Goal: Task Accomplishment & Management: Complete application form

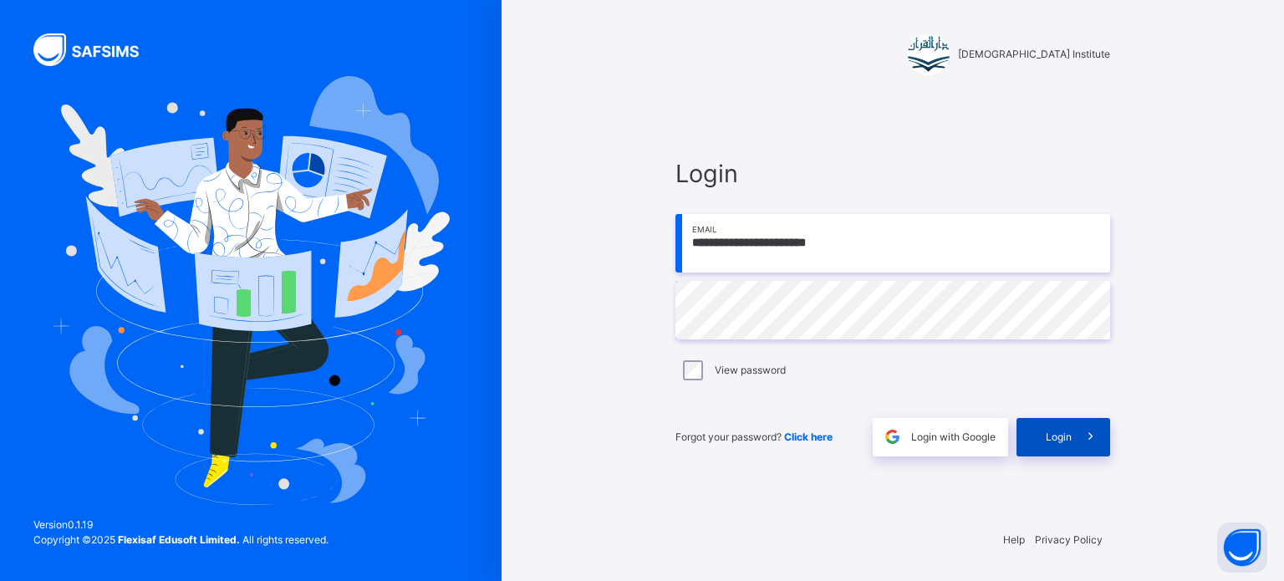
click at [1083, 436] on icon at bounding box center [1091, 436] width 18 height 19
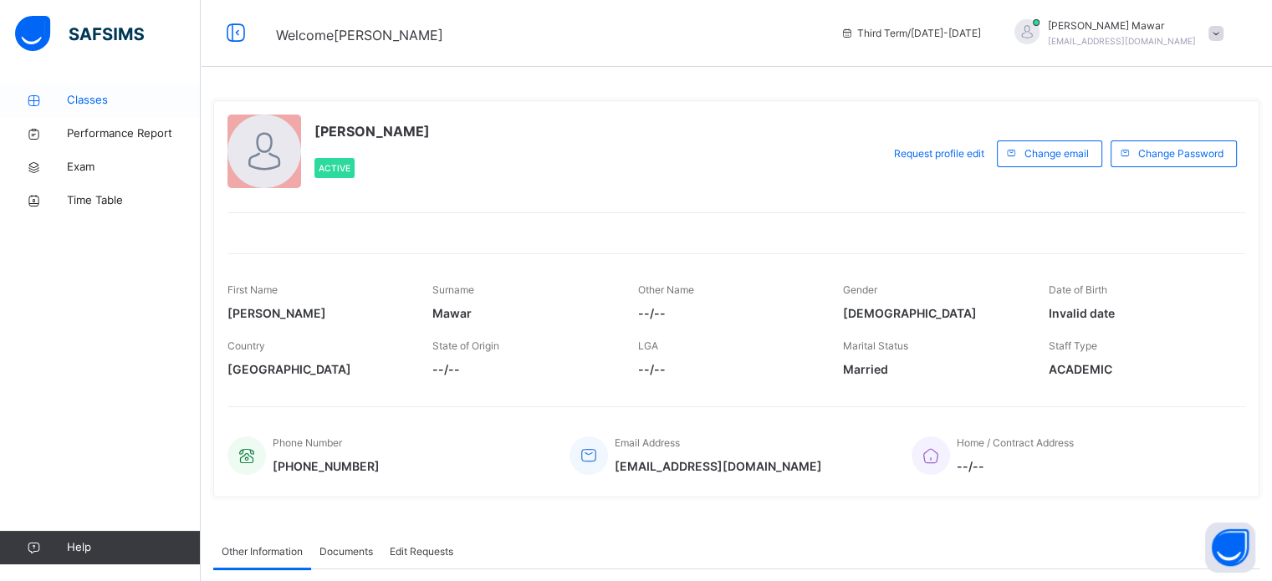
click at [90, 97] on span "Classes" at bounding box center [134, 100] width 134 height 17
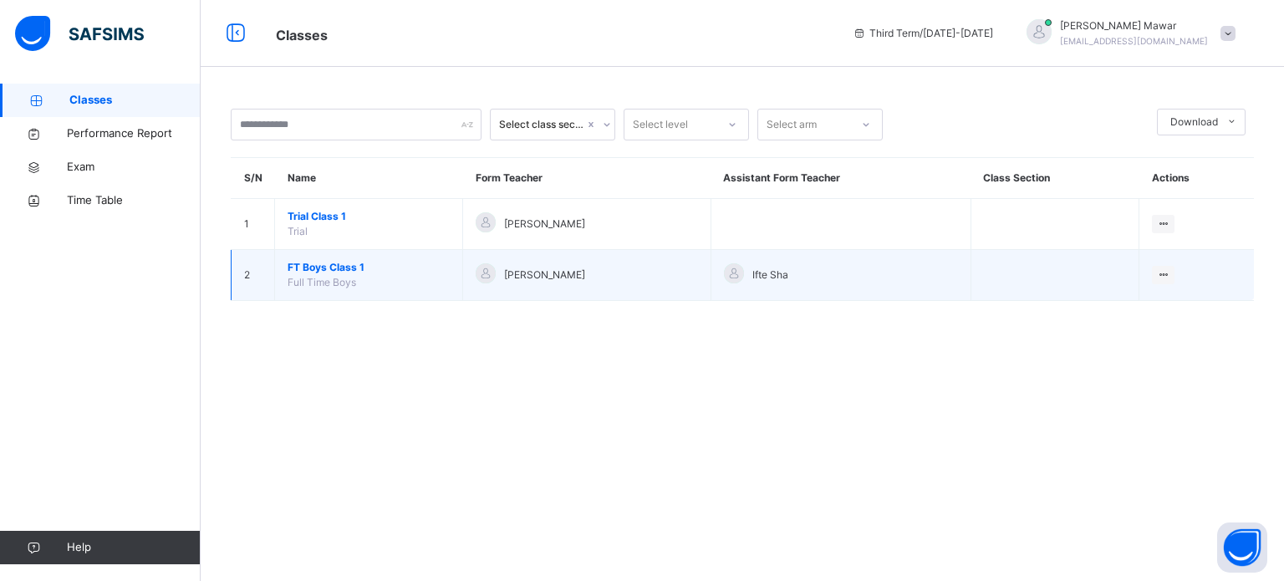
click at [312, 264] on span "FT Boys Class 1" at bounding box center [369, 267] width 162 height 15
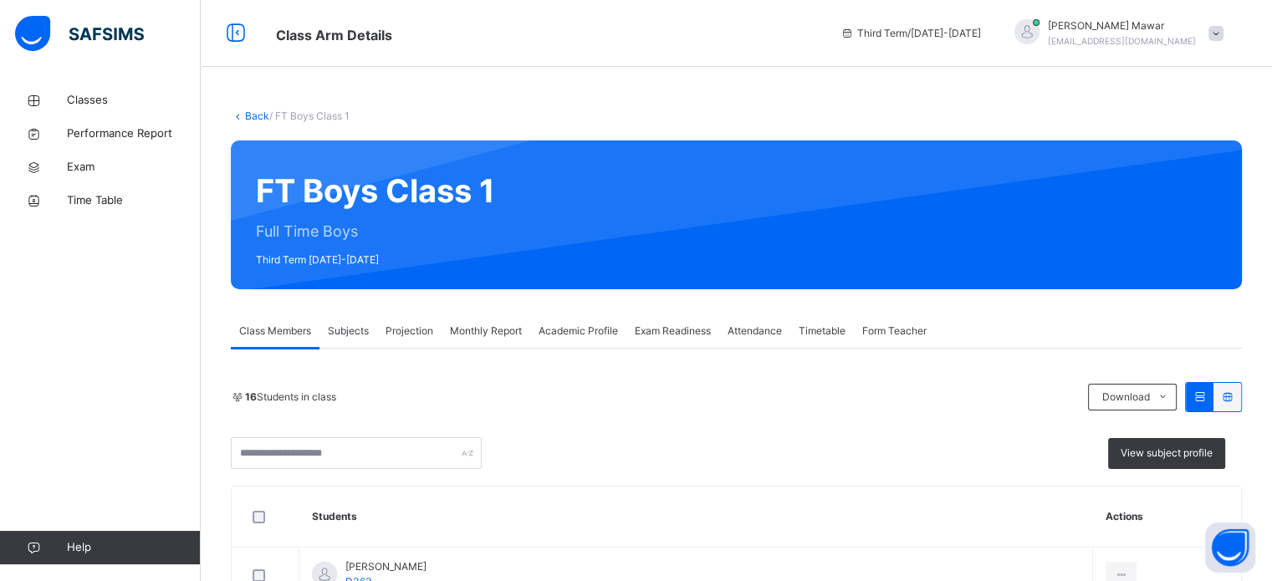
click at [398, 344] on div "Projection" at bounding box center [409, 330] width 64 height 33
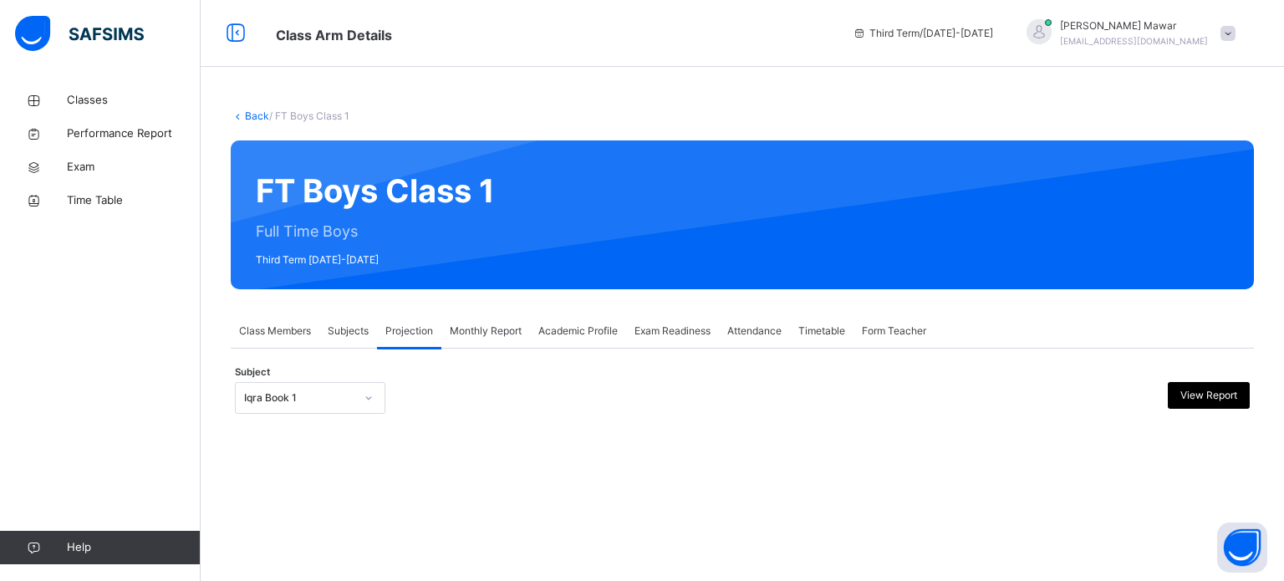
drag, startPoint x: 360, startPoint y: 374, endPoint x: 349, endPoint y: 380, distance: 13.5
click at [356, 377] on div "Subject Iqra Book 1 View Report" at bounding box center [742, 398] width 1015 height 48
drag, startPoint x: 349, startPoint y: 380, endPoint x: 344, endPoint y: 406, distance: 26.2
click at [344, 392] on div "Subject Iqra Book 1 View Report" at bounding box center [742, 398] width 1015 height 48
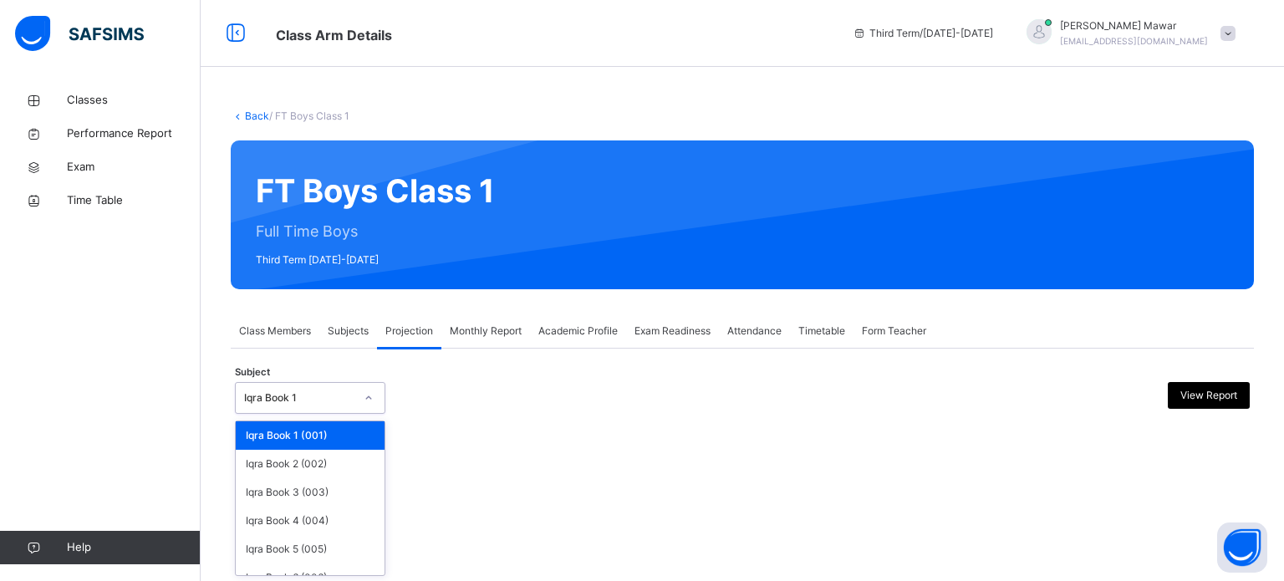
drag, startPoint x: 347, startPoint y: 410, endPoint x: 380, endPoint y: 407, distance: 32.8
click at [349, 410] on div "Iqra Book 1" at bounding box center [310, 398] width 150 height 32
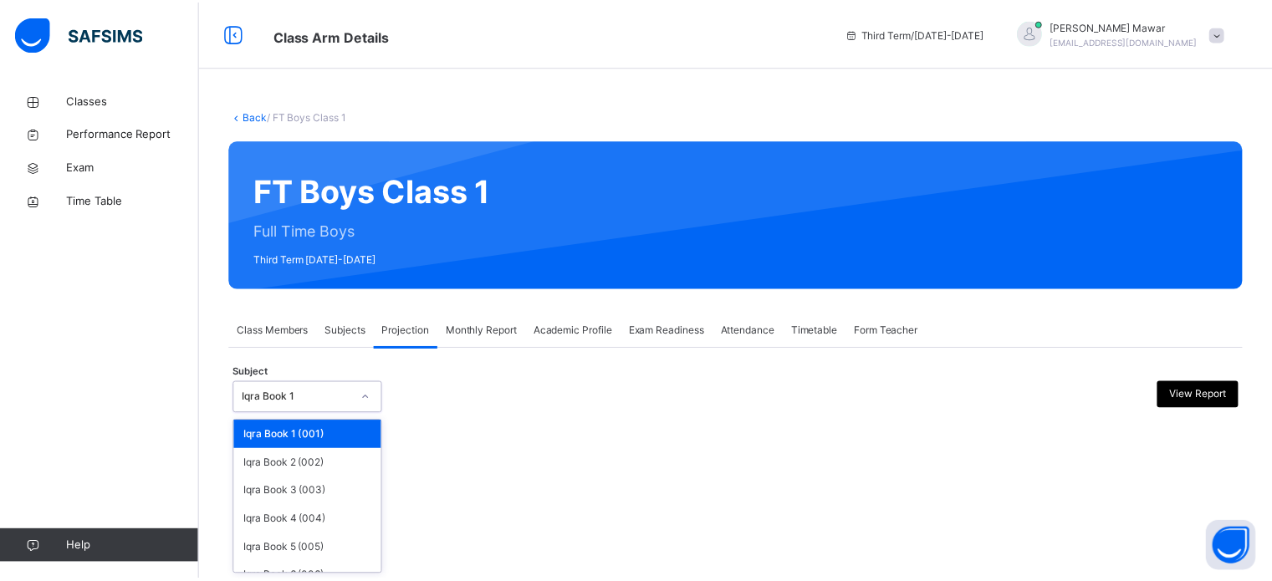
scroll to position [88, 0]
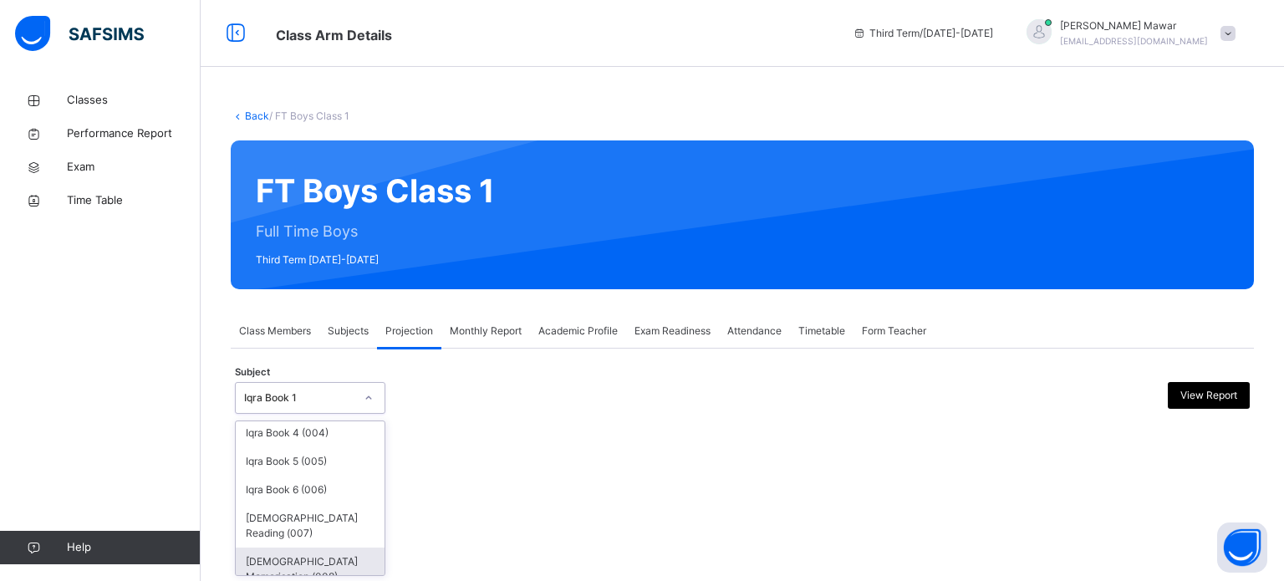
click at [329, 548] on div "[DEMOGRAPHIC_DATA] Memorisation (008)" at bounding box center [310, 569] width 149 height 43
click at [431, 472] on div "Back / FT Boys Class 1 FT Boys Class 1 Full Time Boys Third Term [DATE]-[DATE] …" at bounding box center [742, 278] width 1083 height 389
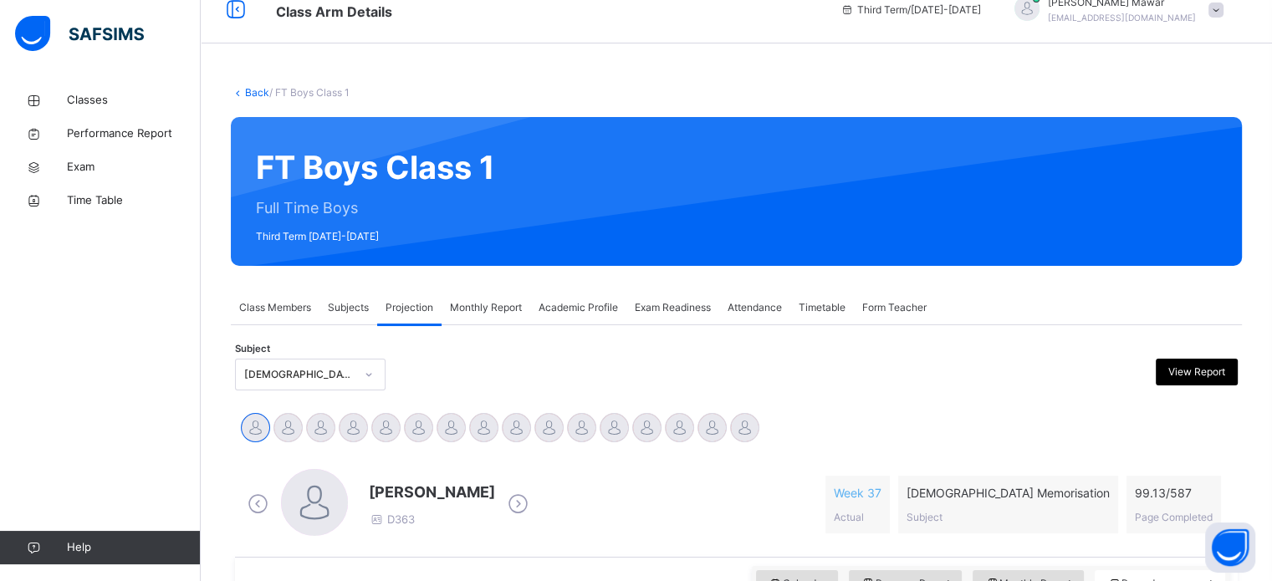
scroll to position [295, 0]
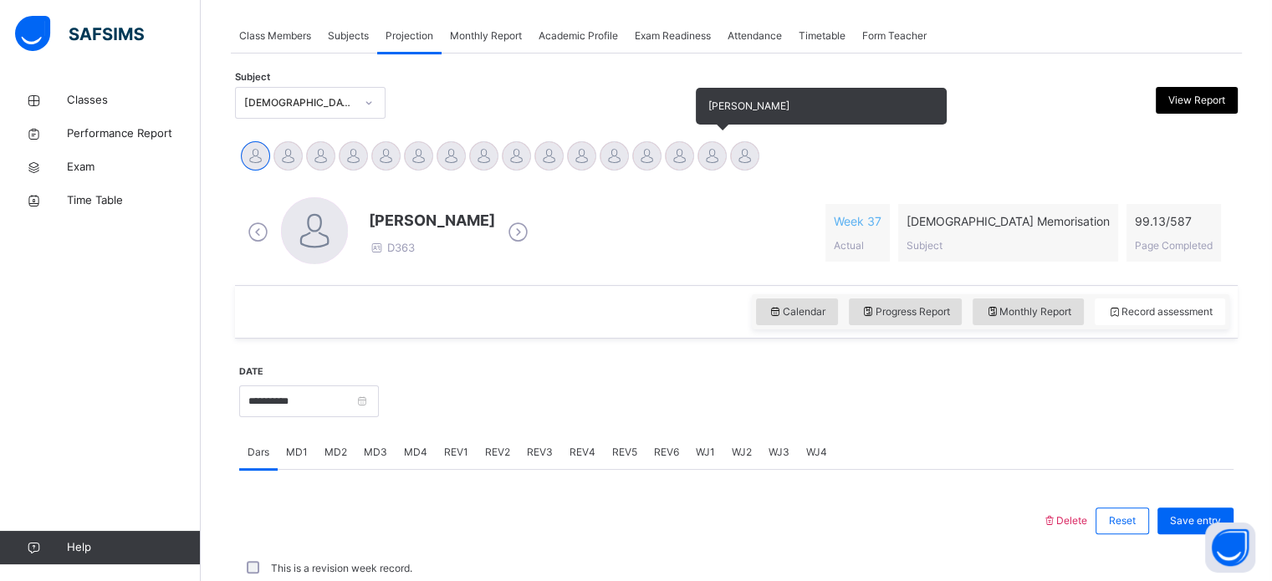
click at [722, 155] on div "Abdibaasit [PERSON_NAME] [PERSON_NAME] [PERSON_NAME] [PERSON_NAME] [PERSON_NAME…" at bounding box center [736, 158] width 994 height 37
click at [747, 154] on div at bounding box center [744, 155] width 29 height 29
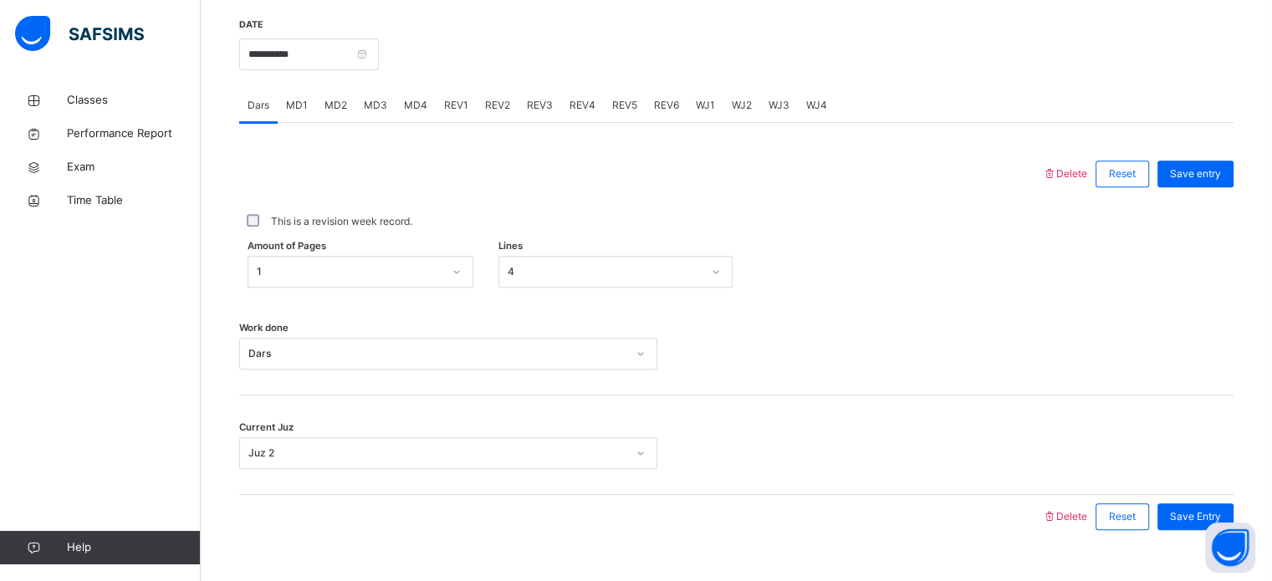
scroll to position [674, 0]
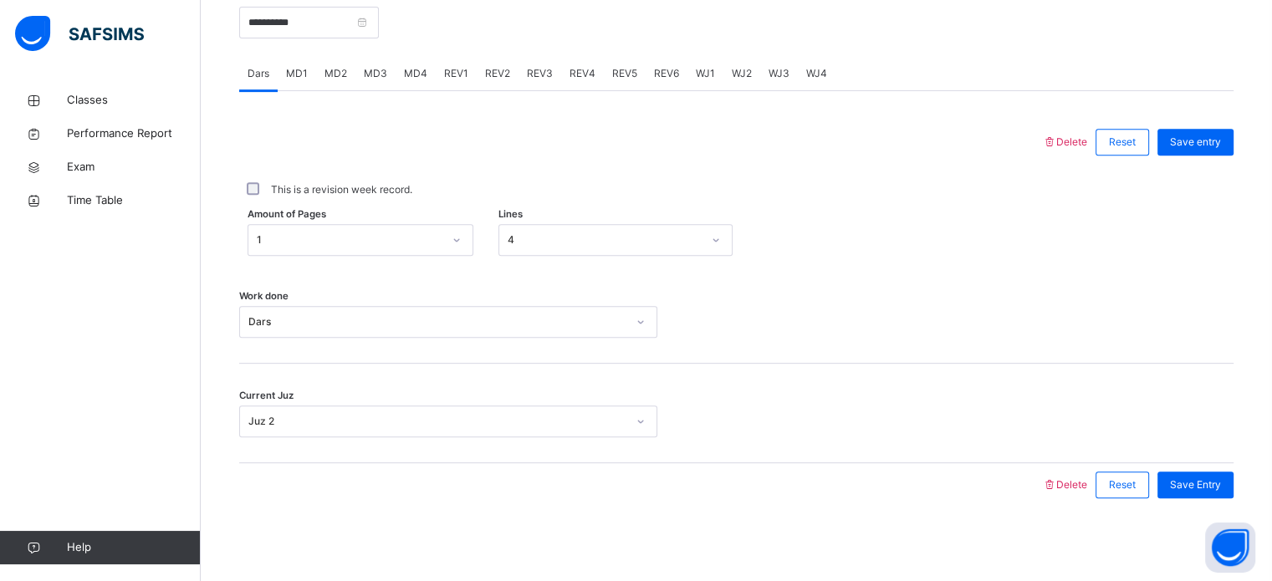
click at [410, 79] on span "MD4" at bounding box center [415, 73] width 23 height 15
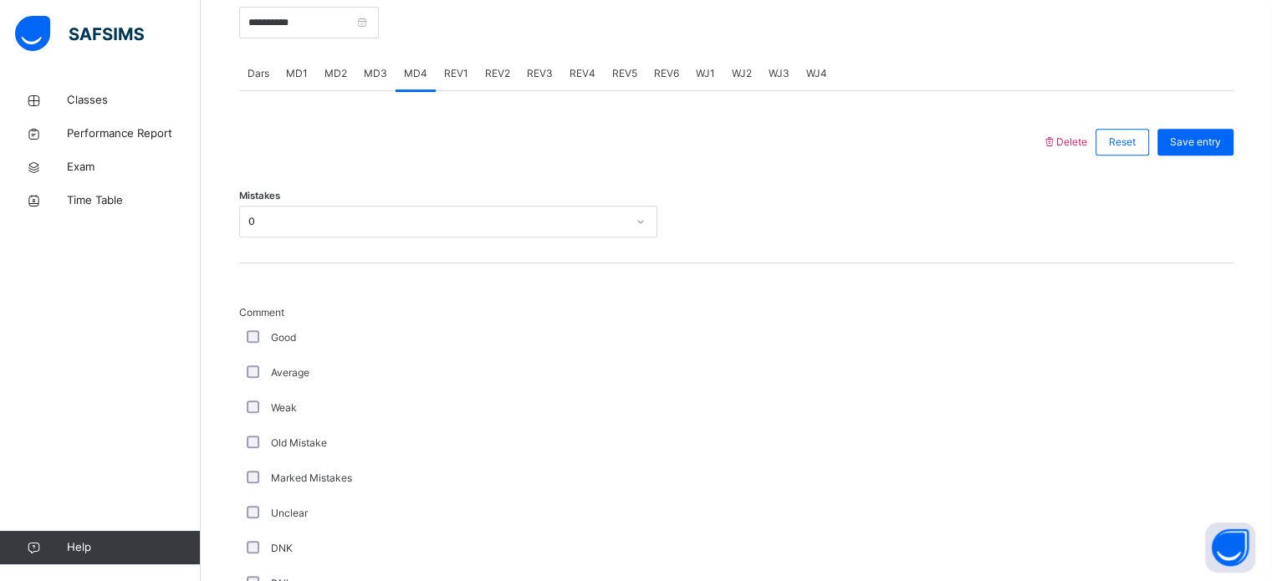
click at [378, 76] on span "MD3" at bounding box center [375, 73] width 23 height 15
click at [461, 80] on div "REV1" at bounding box center [456, 73] width 41 height 33
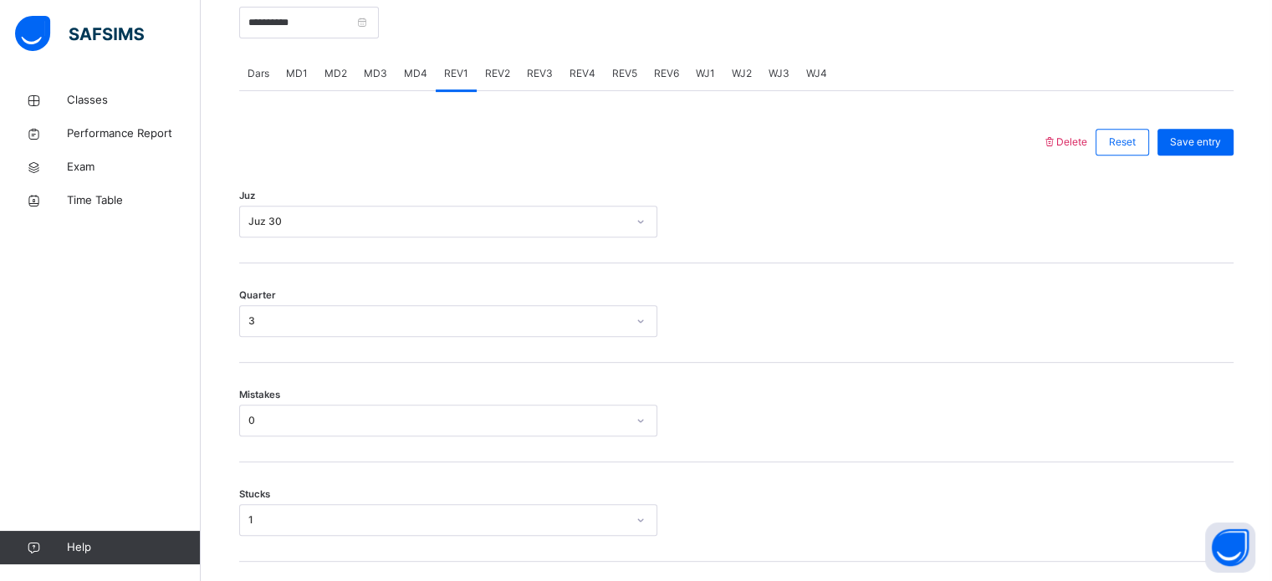
click at [497, 89] on div "REV2" at bounding box center [497, 73] width 42 height 33
click at [526, 85] on div "REV3" at bounding box center [539, 73] width 43 height 33
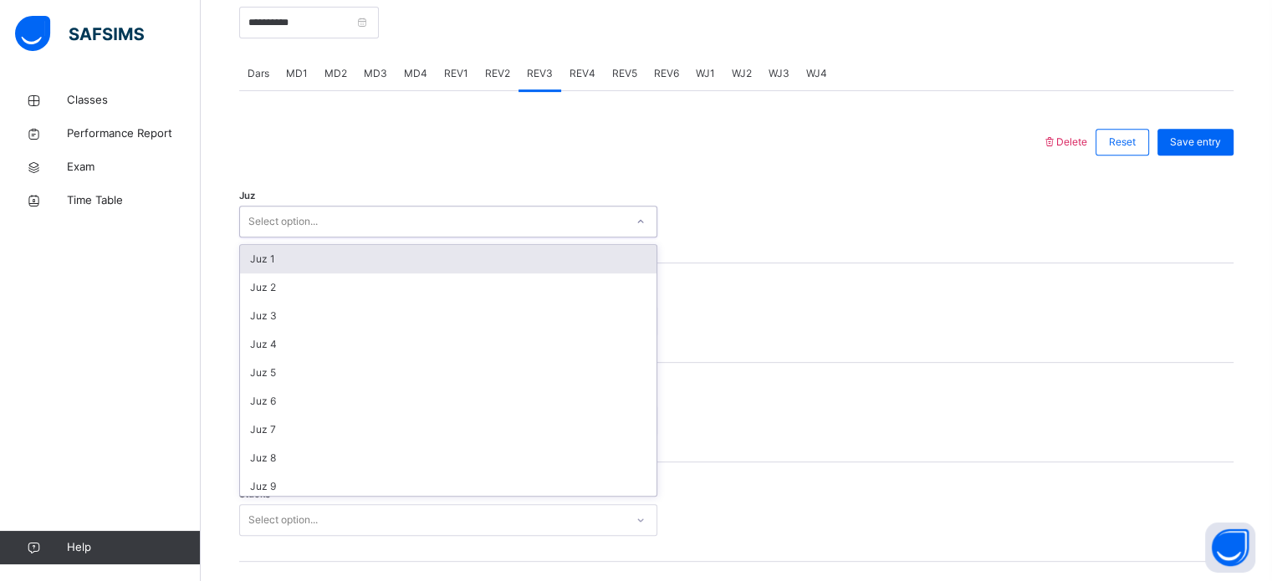
click at [310, 222] on div "Select option..." at bounding box center [282, 222] width 69 height 32
click at [264, 261] on div "Juz 1" at bounding box center [448, 259] width 416 height 28
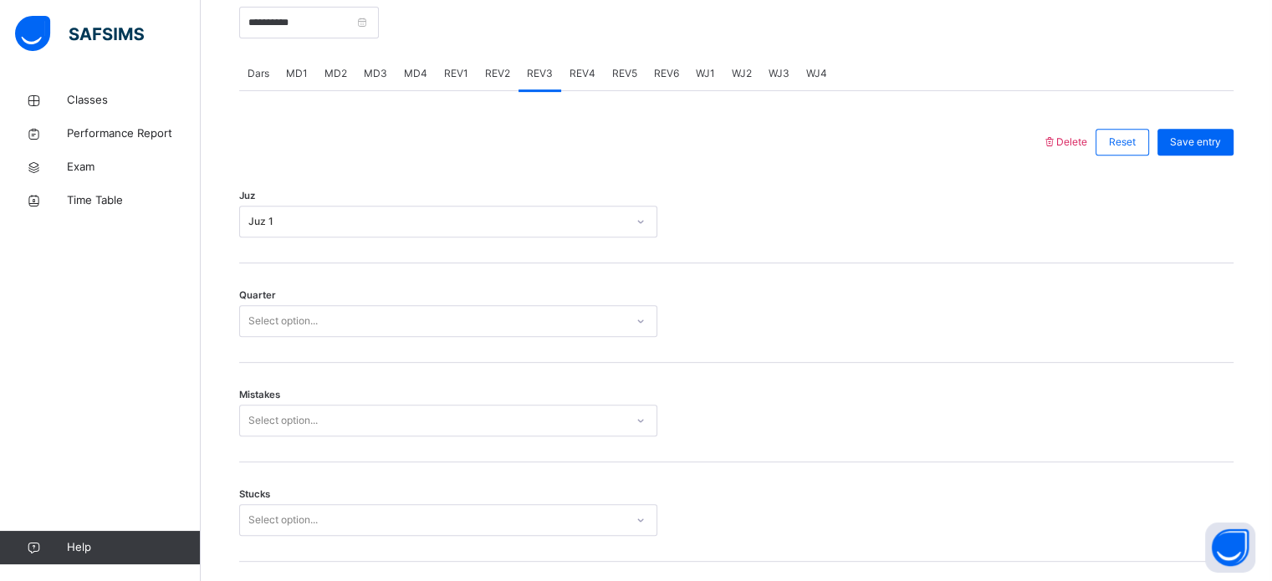
click at [268, 307] on div "Quarter Select option..." at bounding box center [448, 321] width 418 height 32
click at [263, 327] on div "Select option..." at bounding box center [282, 321] width 69 height 32
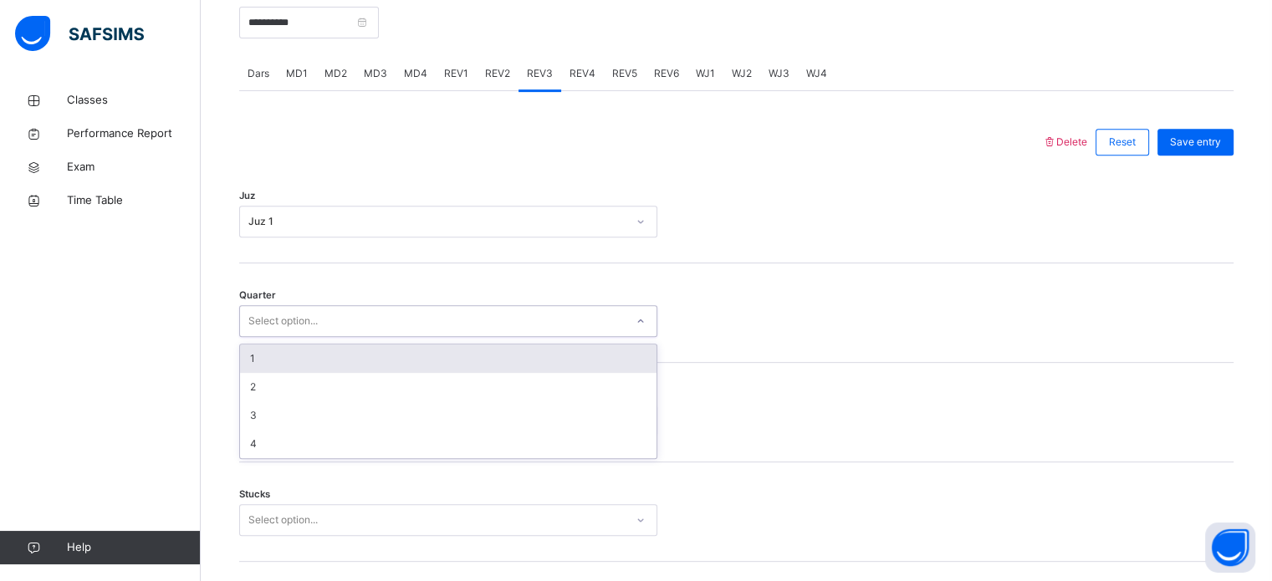
click at [257, 361] on div "1" at bounding box center [448, 358] width 416 height 28
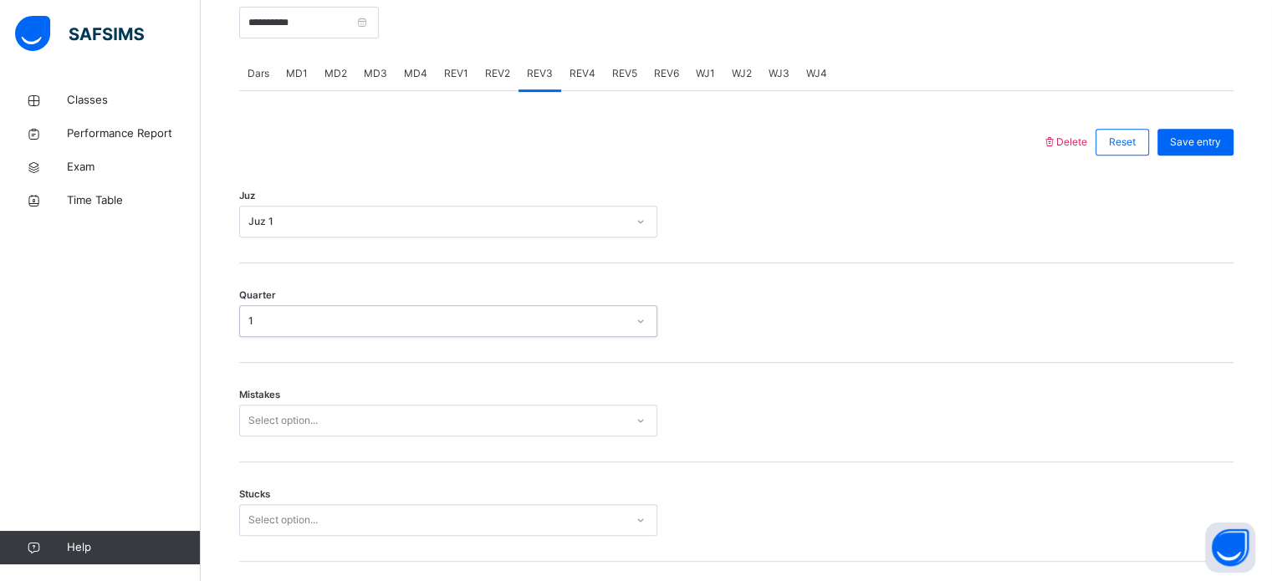
click at [227, 423] on div "Back / FT Boys Class 1 FT Boys Class 1 Full Time Boys Third Term [DATE]-[DATE] …" at bounding box center [736, 578] width 1071 height 2337
click at [263, 418] on div "Select option..." at bounding box center [448, 421] width 418 height 32
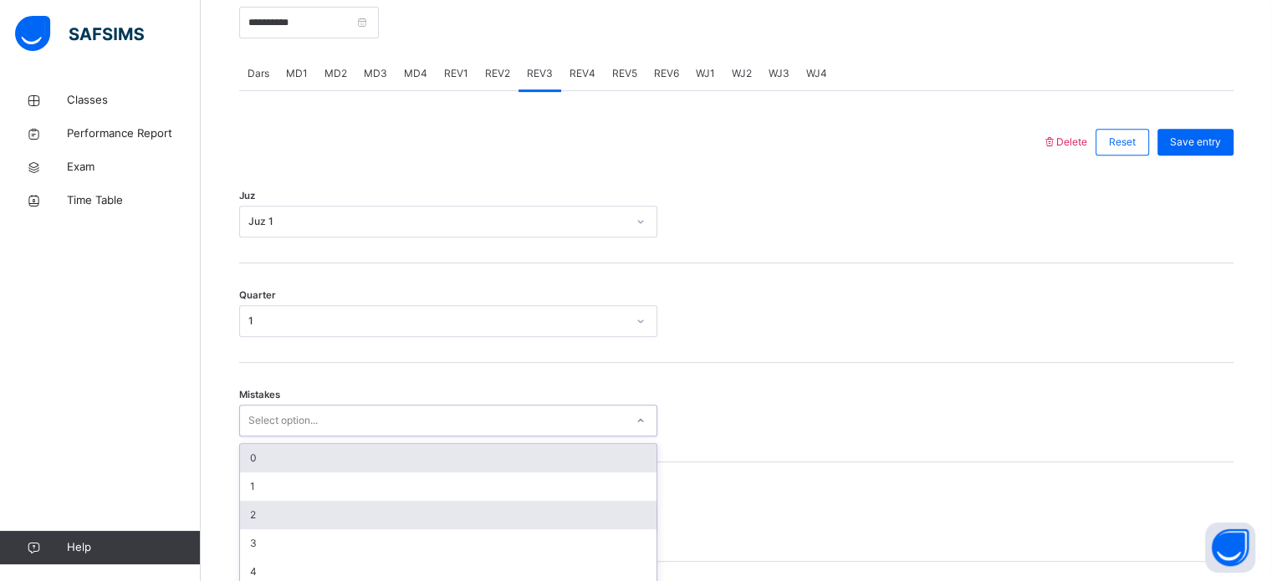
scroll to position [742, 0]
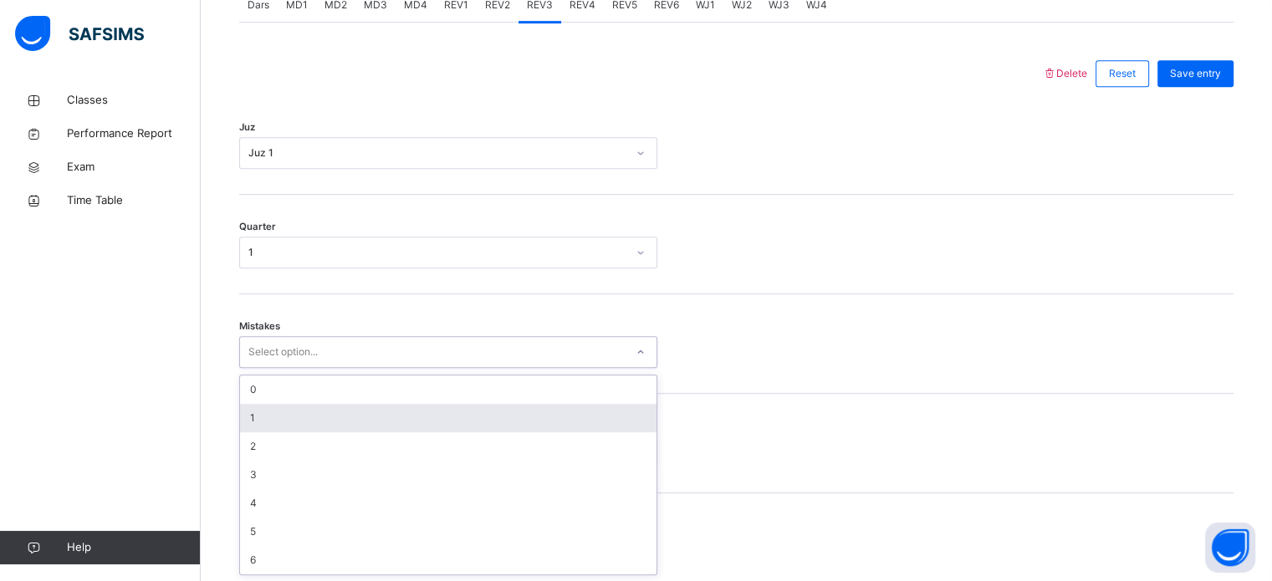
click at [261, 424] on div "1" at bounding box center [448, 418] width 416 height 28
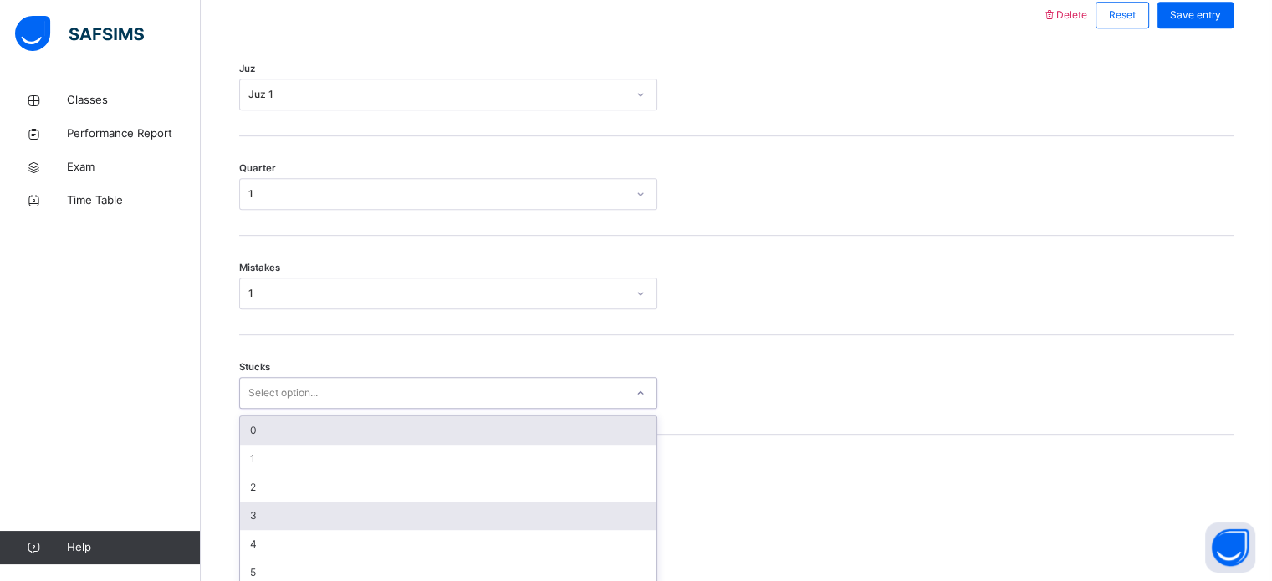
drag, startPoint x: 287, startPoint y: 446, endPoint x: 285, endPoint y: 491, distance: 45.2
click at [285, 409] on div "option 0 focused, 1 of 6. 6 results available. Use Up and Down to choose option…" at bounding box center [448, 393] width 418 height 32
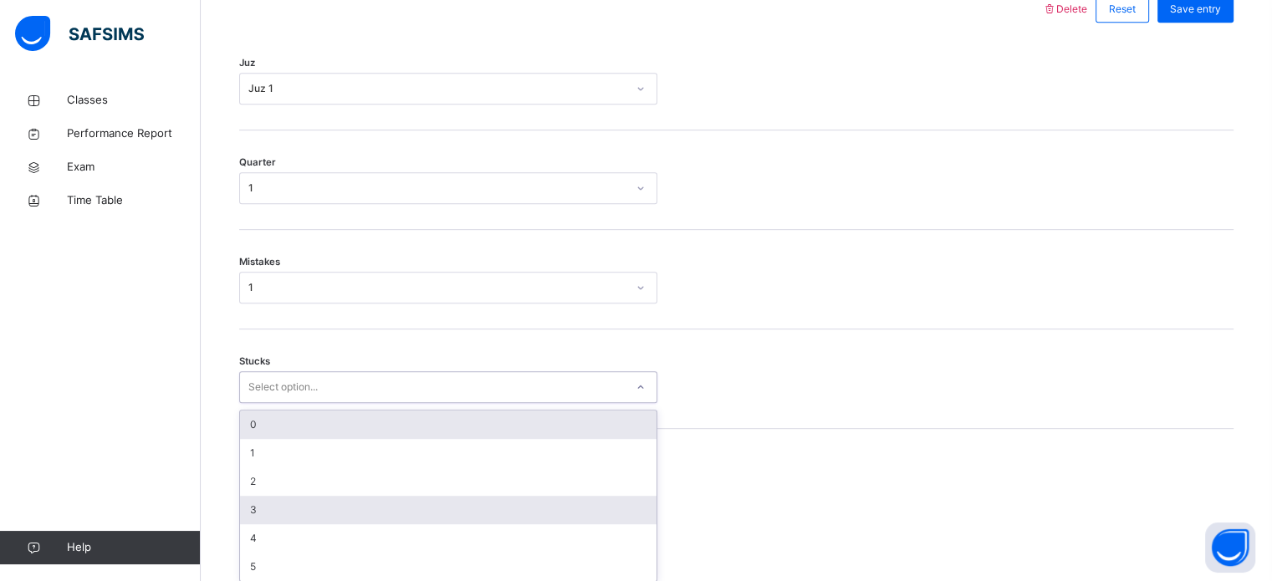
scroll to position [813, 0]
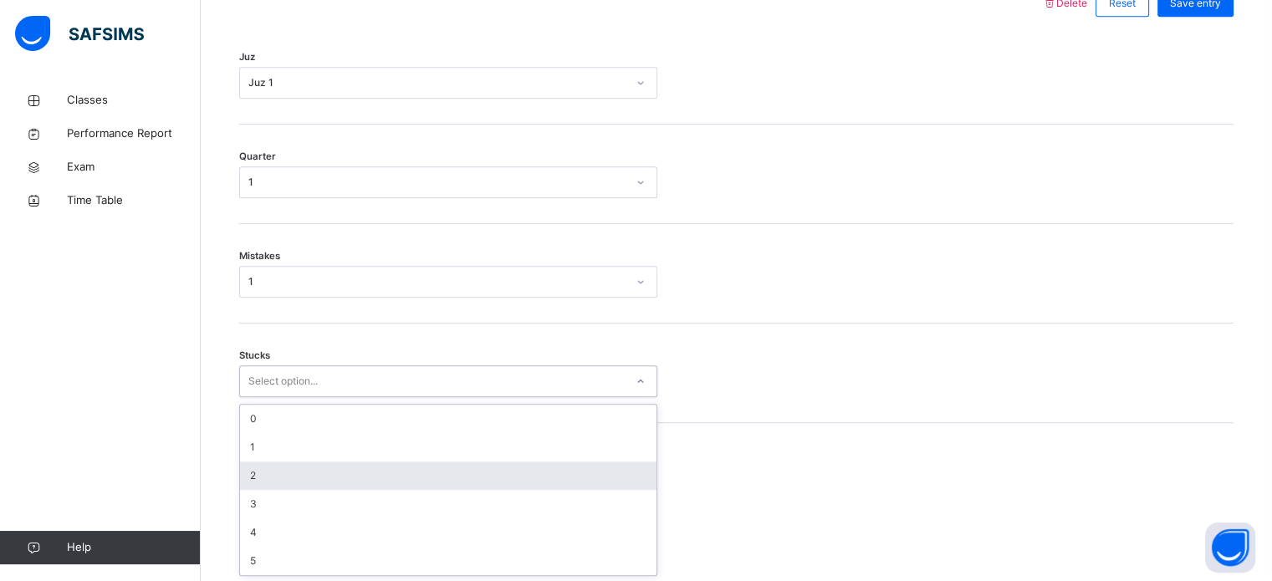
click at [273, 466] on div "2" at bounding box center [448, 475] width 416 height 28
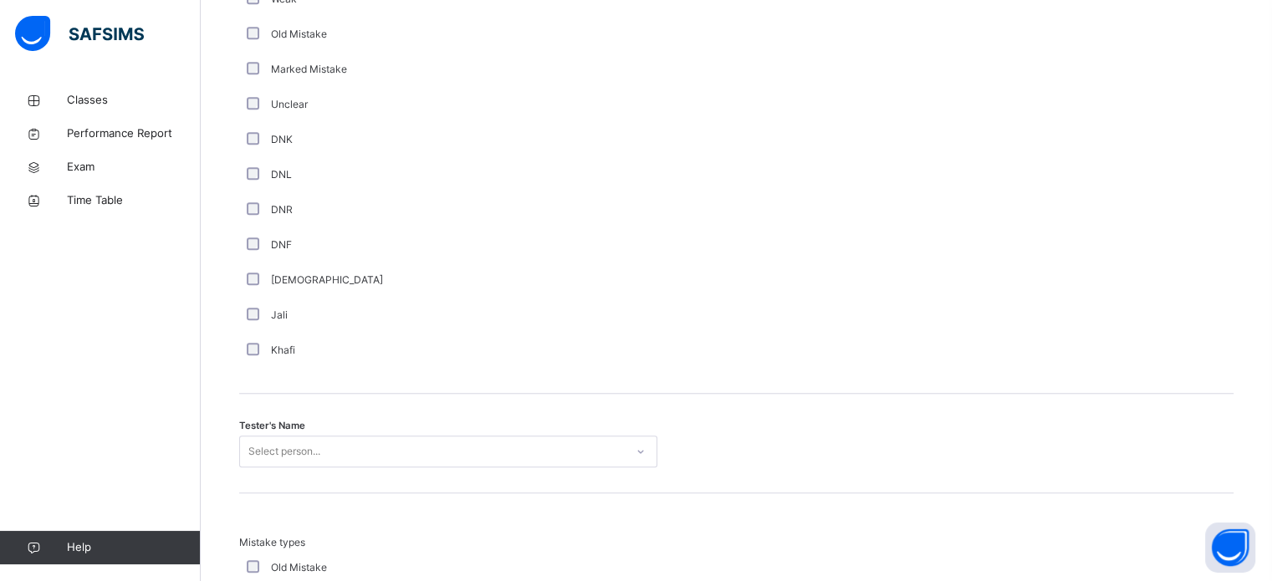
scroll to position [1515, 0]
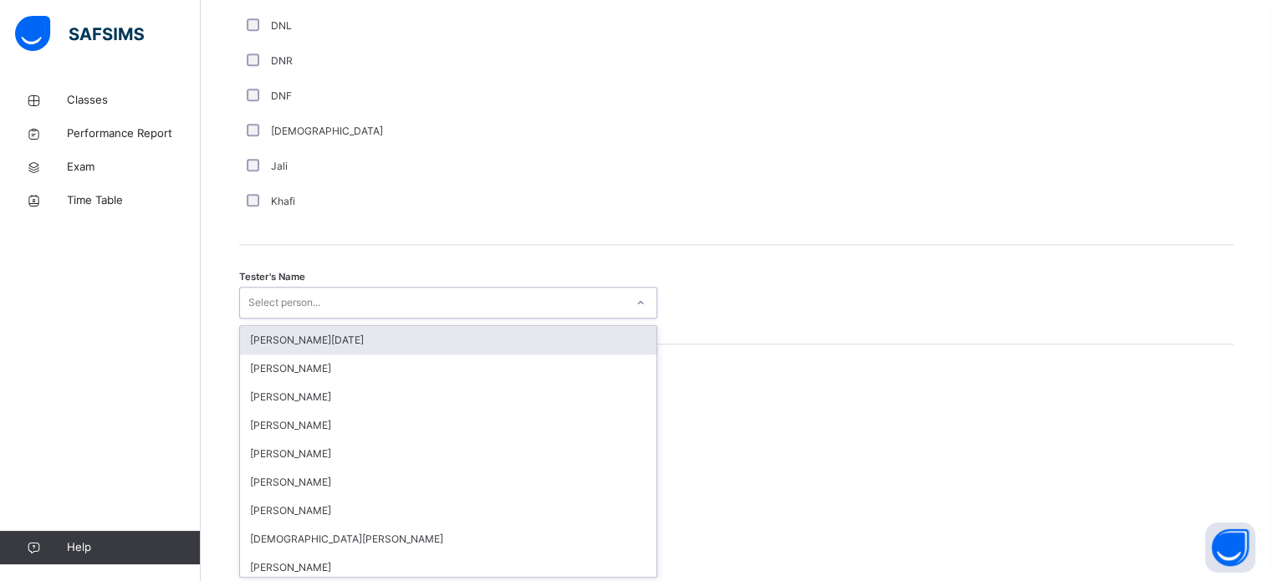
click at [304, 319] on div "option [PERSON_NAME][DATE] focused, 1 of 88. 88 results available. Use Up and D…" at bounding box center [448, 303] width 418 height 32
type input "****"
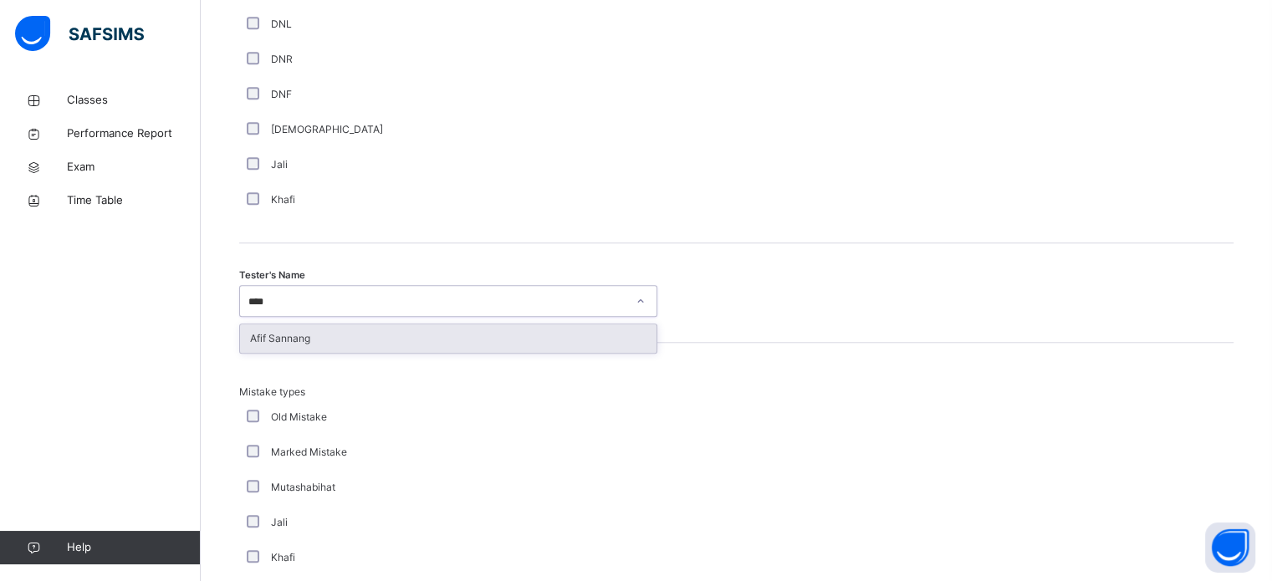
click at [303, 334] on div "Afif Sannang" at bounding box center [448, 338] width 416 height 28
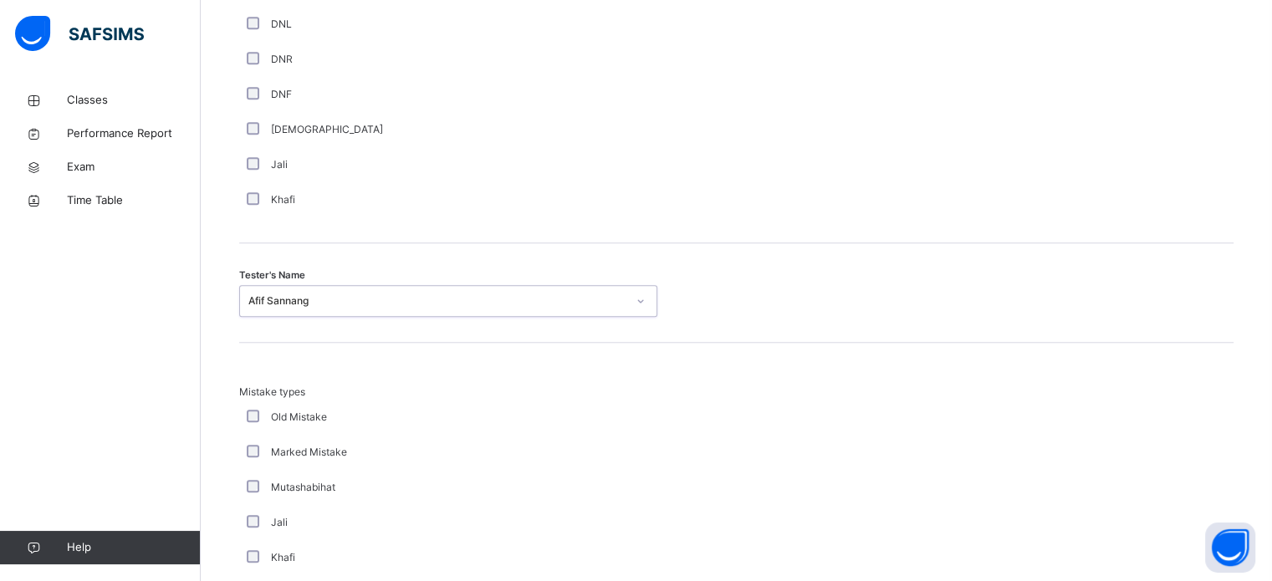
click at [303, 334] on div "Tester's Name option [PERSON_NAME], selected. 0 results available. Select is fo…" at bounding box center [736, 292] width 994 height 99
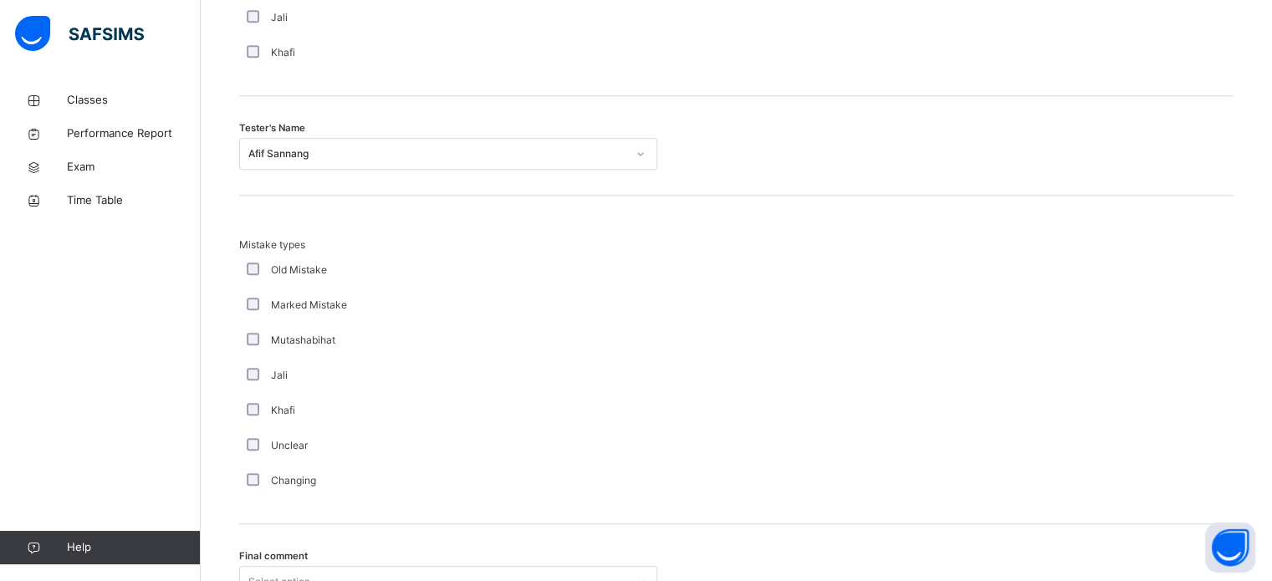
scroll to position [1799, 0]
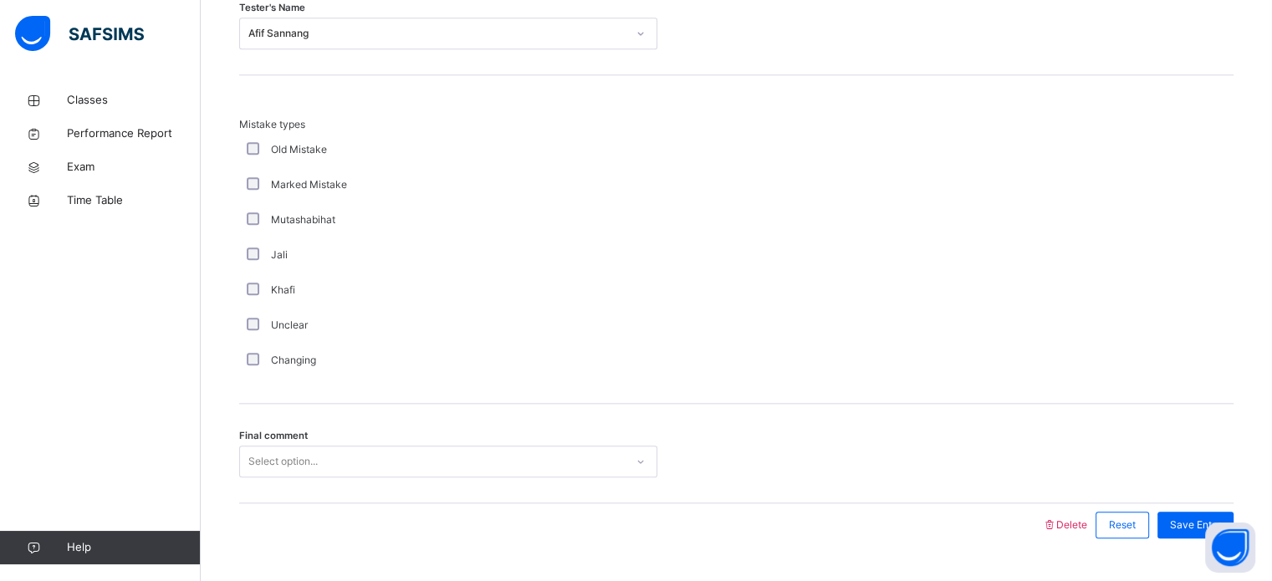
click at [285, 476] on div "Final comment Select option..." at bounding box center [736, 453] width 994 height 99
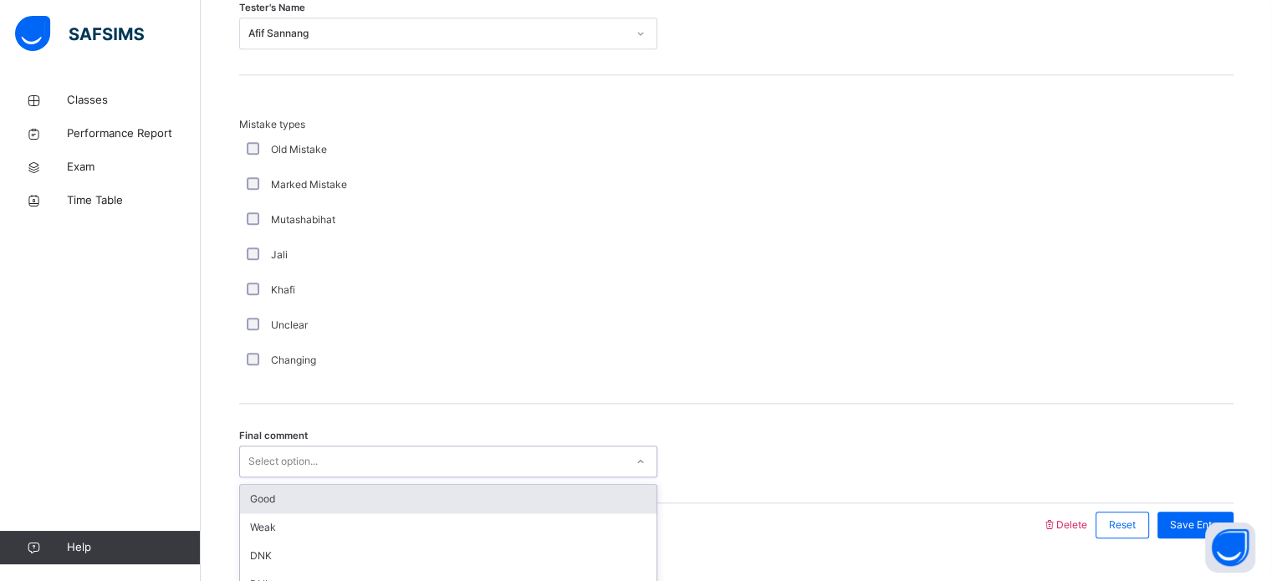
click at [287, 466] on div "option Good focused, 1 of 6. 6 results available. Use Up and Down to choose opt…" at bounding box center [448, 462] width 418 height 32
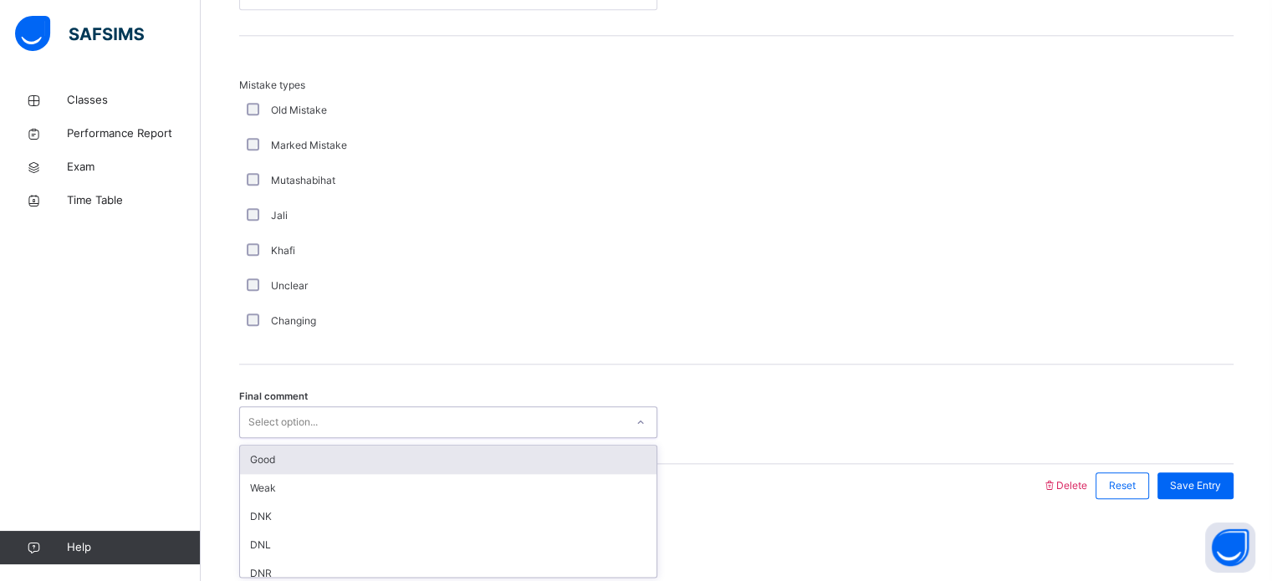
click at [287, 463] on div "Good" at bounding box center [448, 460] width 416 height 28
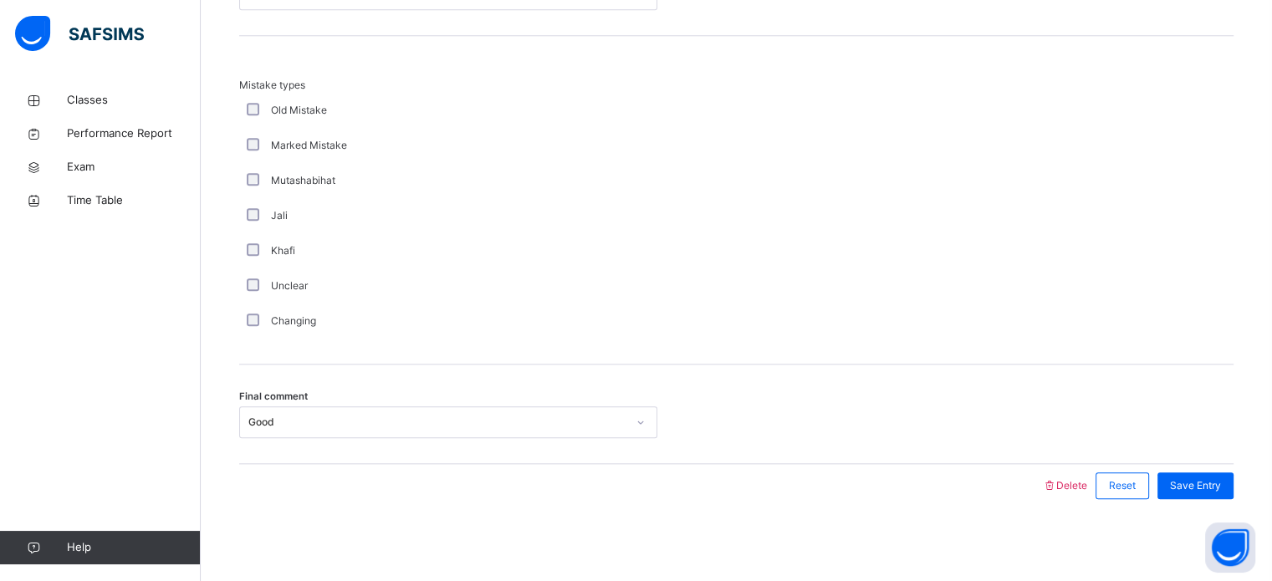
click at [945, 201] on div "Mistake types Old Mistake Marked Mistake Mutashabihat [PERSON_NAME] Unclear Cha…" at bounding box center [736, 208] width 994 height 261
click at [1219, 487] on span "Save Entry" at bounding box center [1195, 485] width 51 height 15
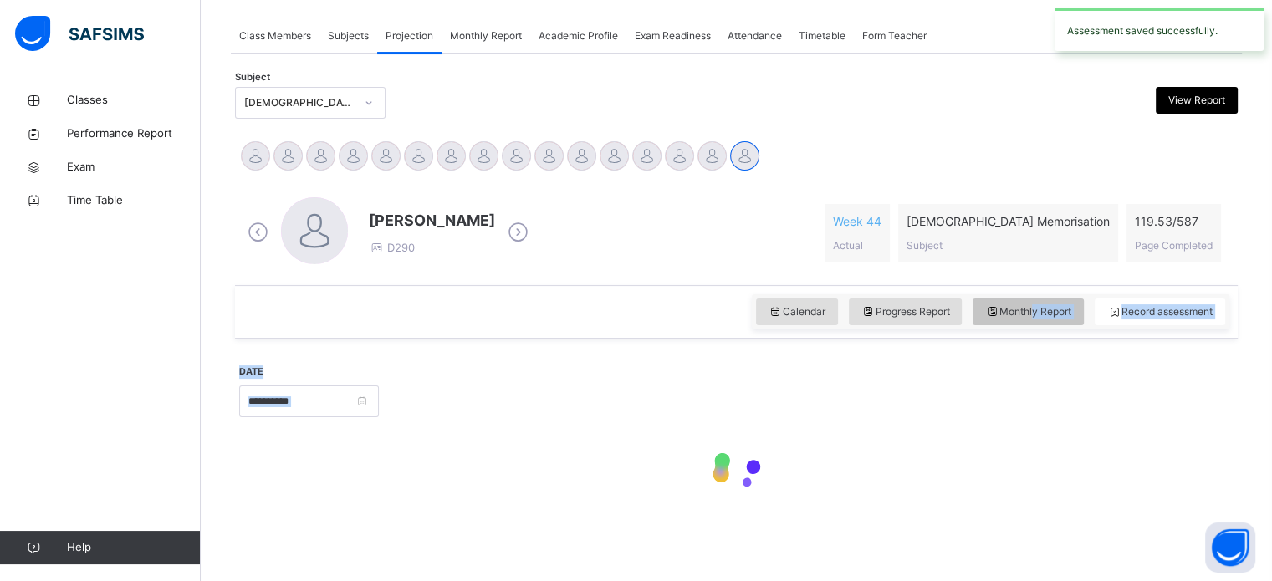
click at [990, 301] on div "**********" at bounding box center [736, 333] width 1002 height 405
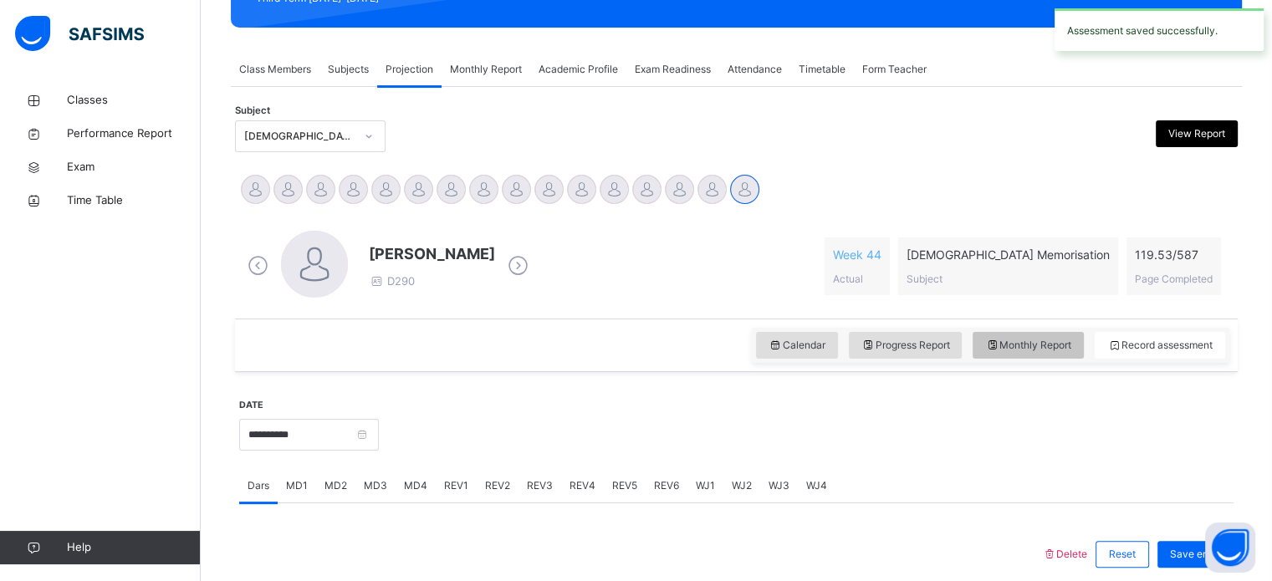
click at [990, 301] on div "[PERSON_NAME] D290 Week 44 Actual [DEMOGRAPHIC_DATA] Memorisation Subject 119.5…" at bounding box center [736, 266] width 994 height 96
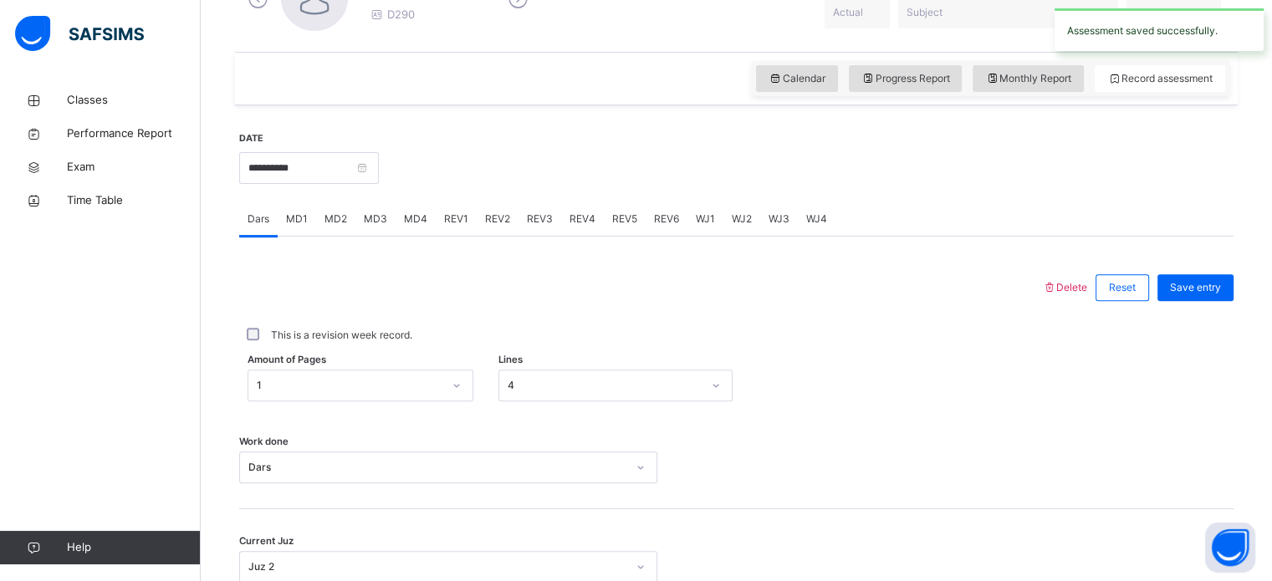
scroll to position [529, 0]
click at [520, 222] on div "REV3" at bounding box center [539, 217] width 43 height 33
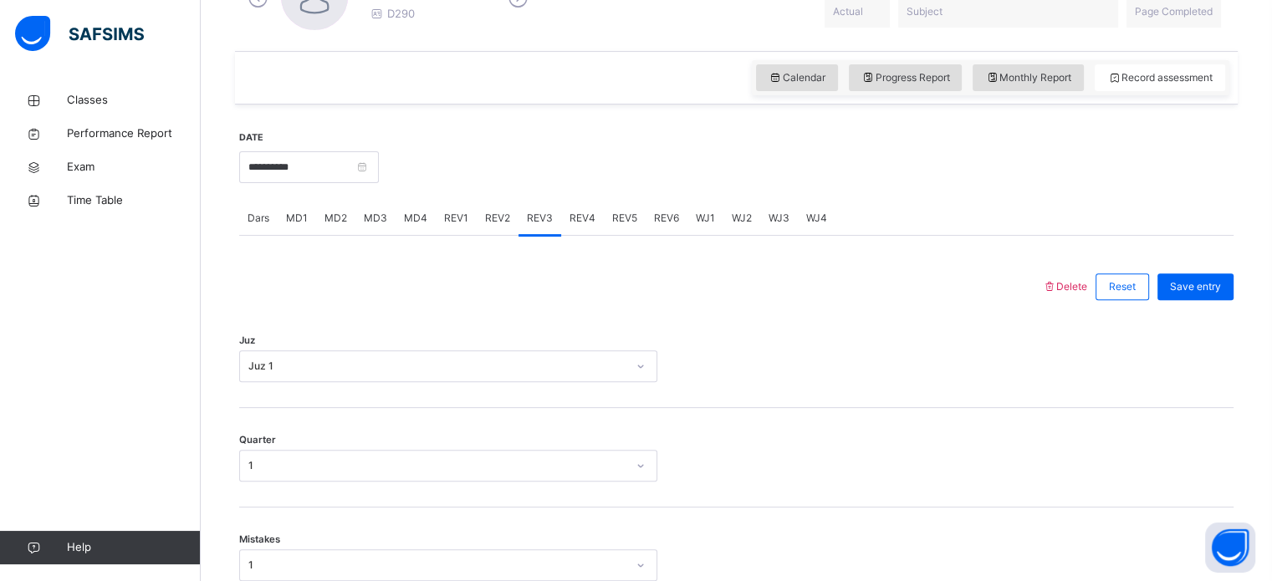
click at [596, 281] on div at bounding box center [640, 286] width 786 height 43
click at [585, 227] on div "REV4" at bounding box center [582, 217] width 43 height 33
click at [356, 375] on div "Select option..." at bounding box center [448, 366] width 418 height 32
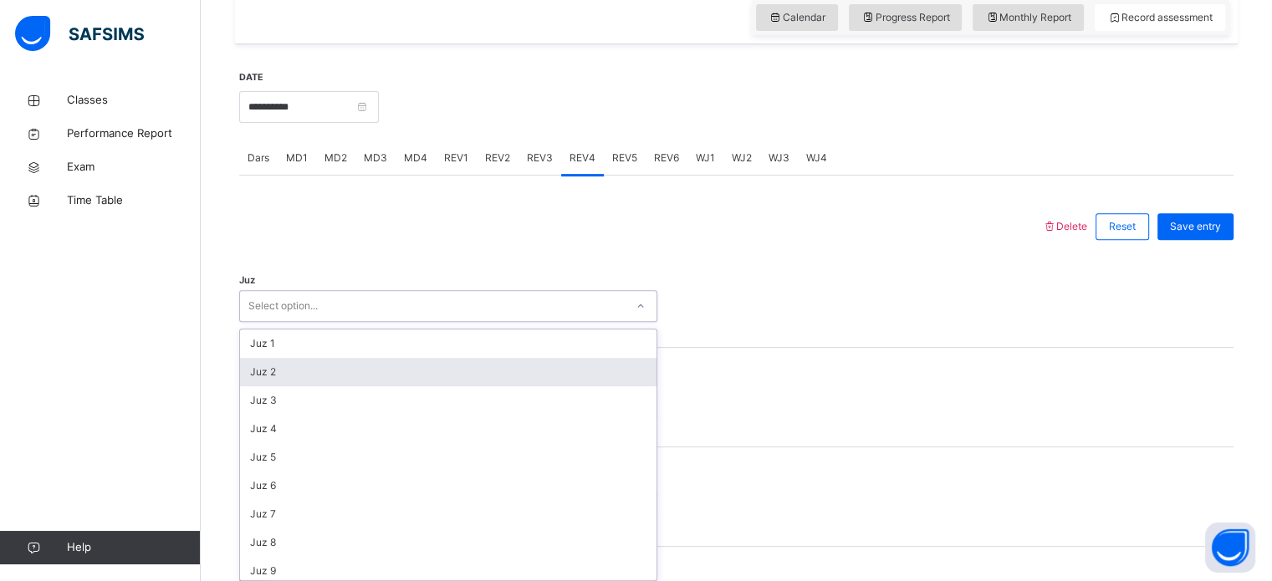
scroll to position [595, 0]
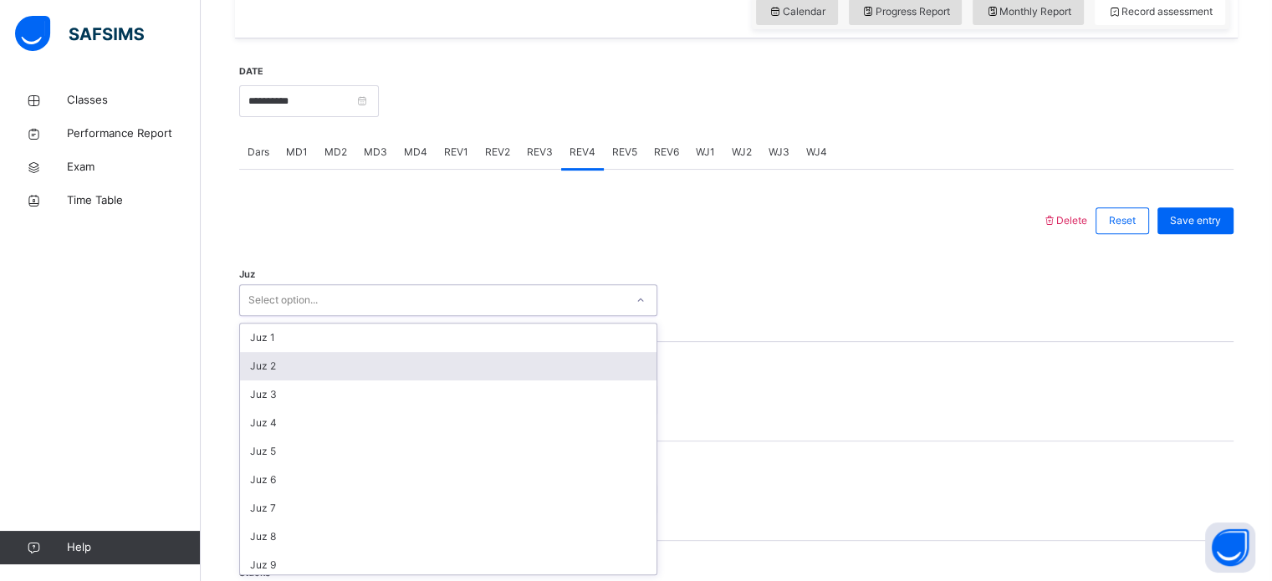
type input "*"
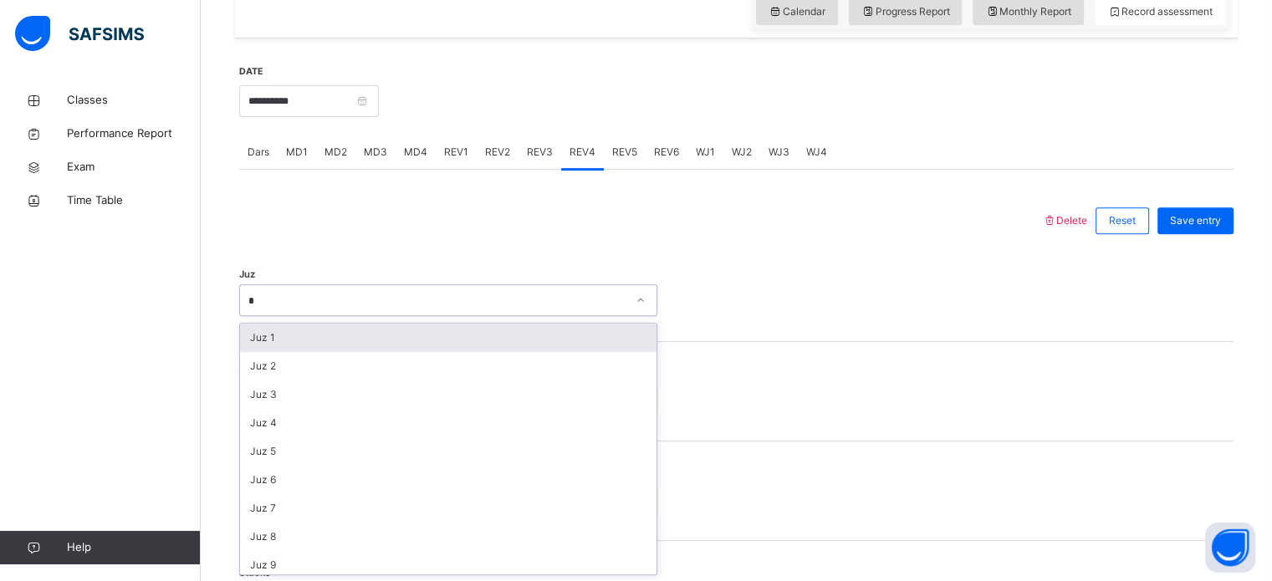
click at [284, 341] on div "Juz 1" at bounding box center [448, 338] width 416 height 28
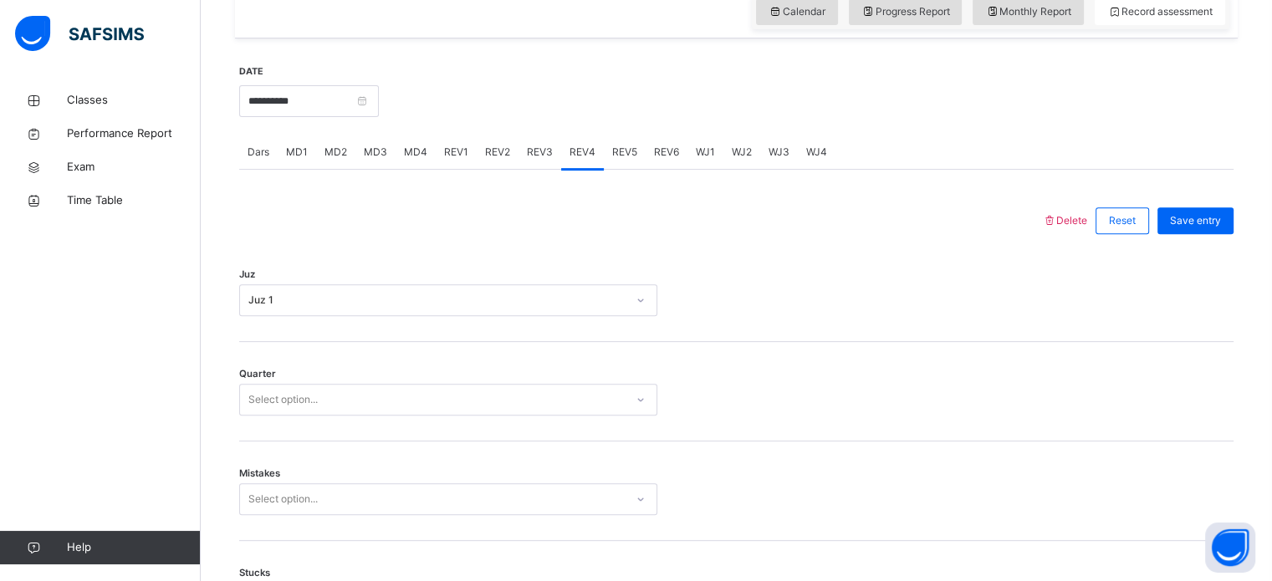
click at [541, 160] on div "REV3" at bounding box center [539, 151] width 43 height 33
click at [573, 156] on span "REV4" at bounding box center [582, 152] width 26 height 15
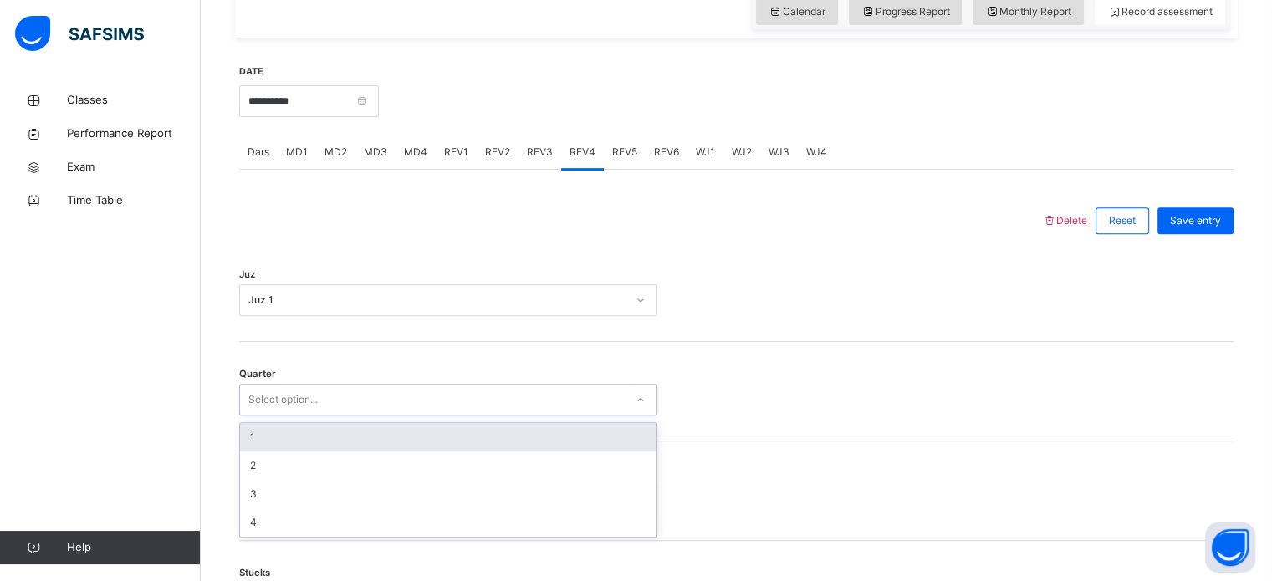
click at [257, 412] on div "Select option..." at bounding box center [448, 400] width 418 height 32
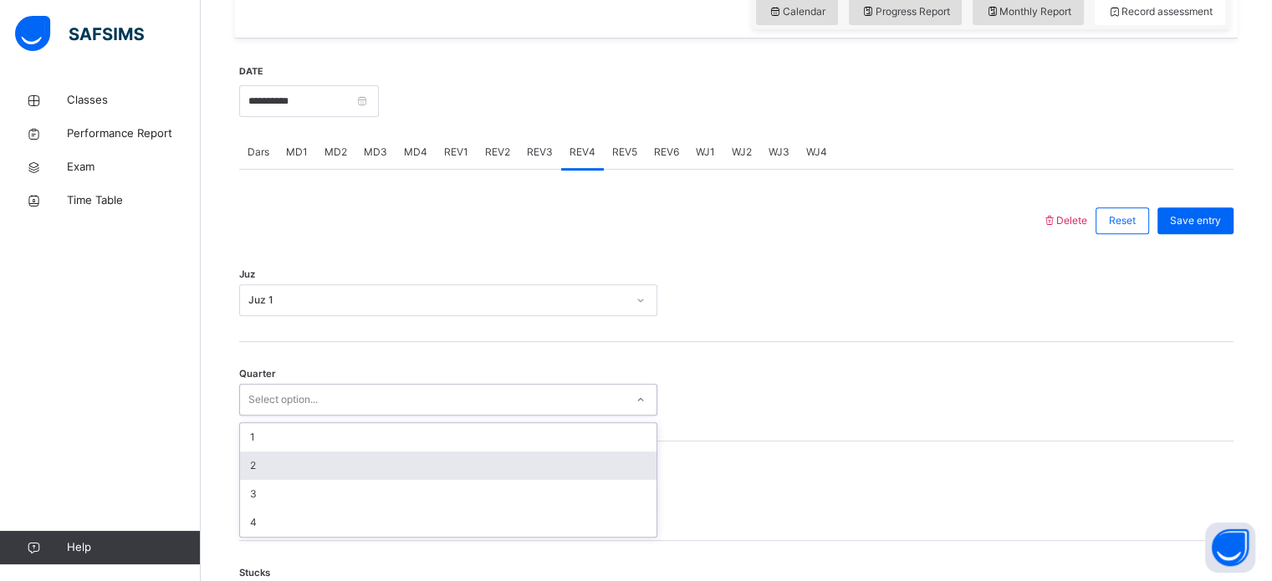
click at [241, 467] on div "2" at bounding box center [448, 465] width 416 height 28
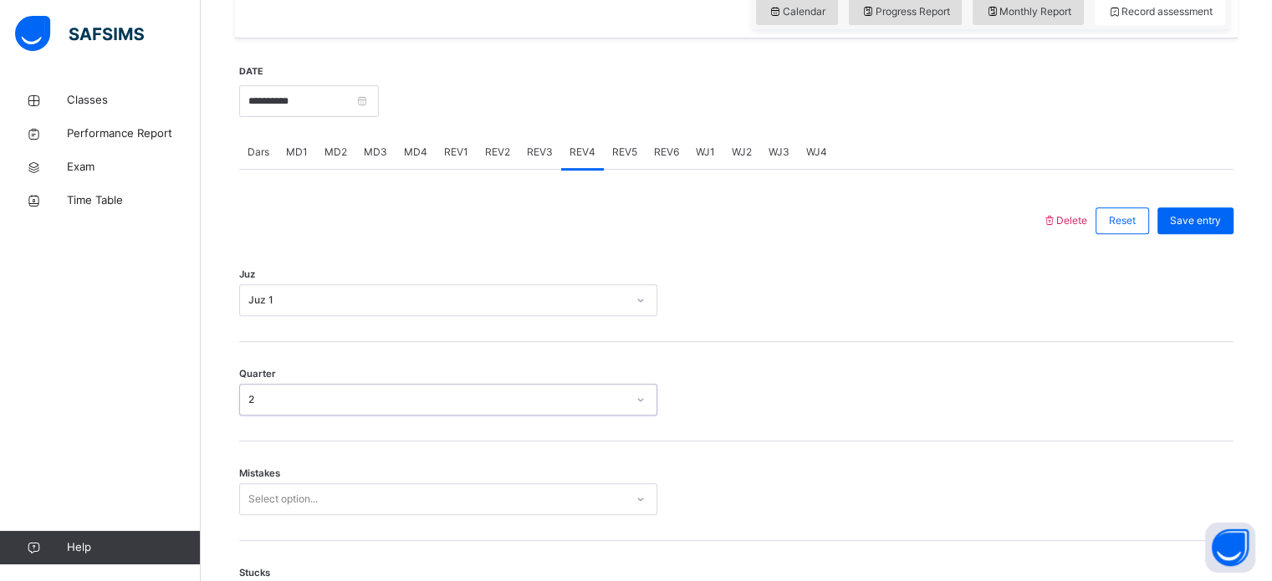
click at [283, 523] on div "Mistakes Select option..." at bounding box center [736, 490] width 994 height 99
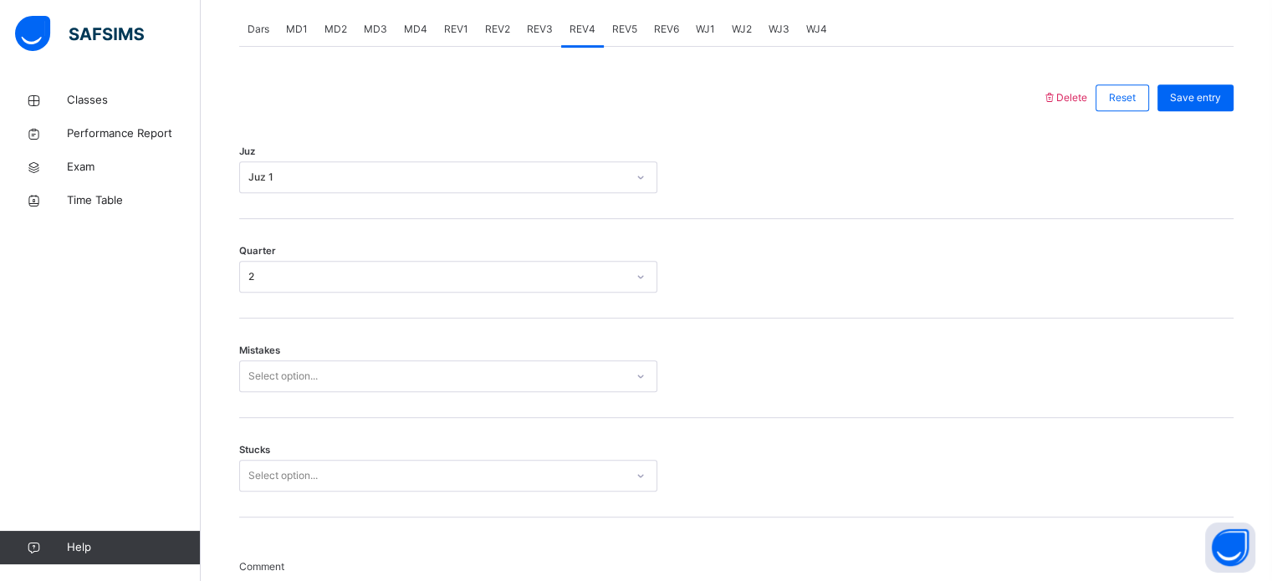
click at [283, 392] on div "Select option..." at bounding box center [448, 376] width 418 height 32
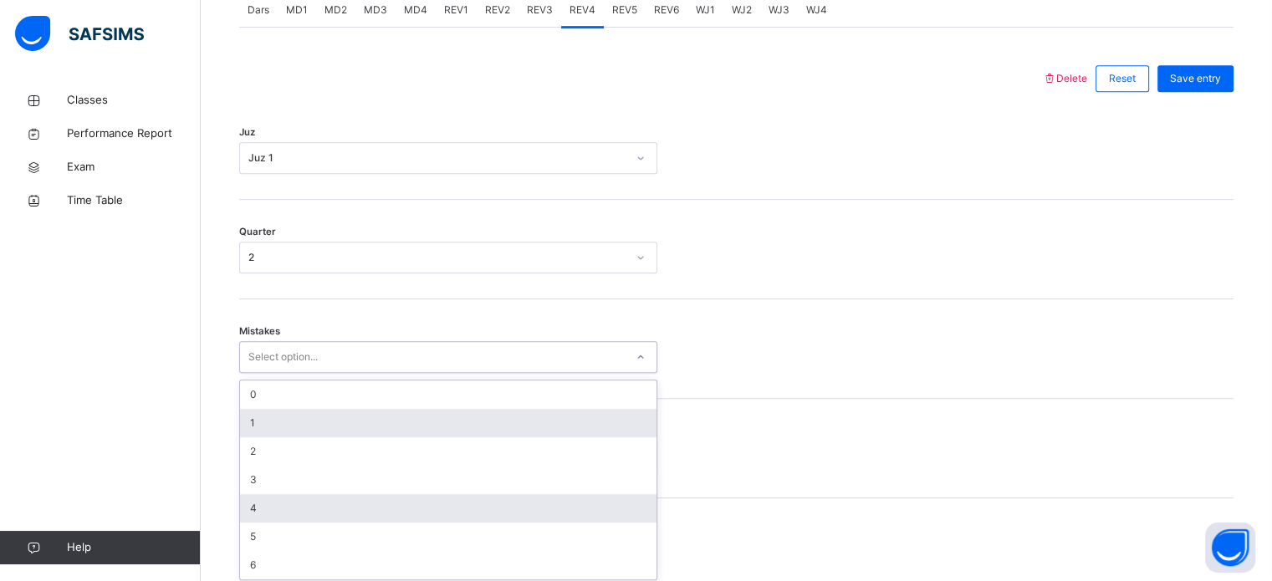
scroll to position [742, 0]
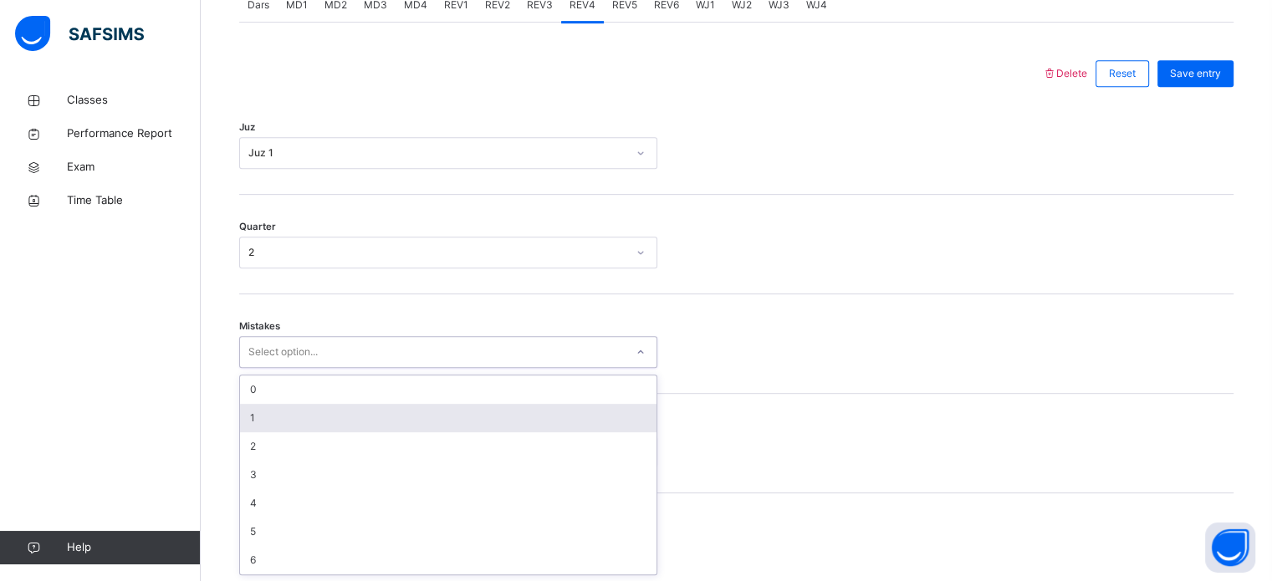
click at [271, 412] on div "1" at bounding box center [448, 418] width 416 height 28
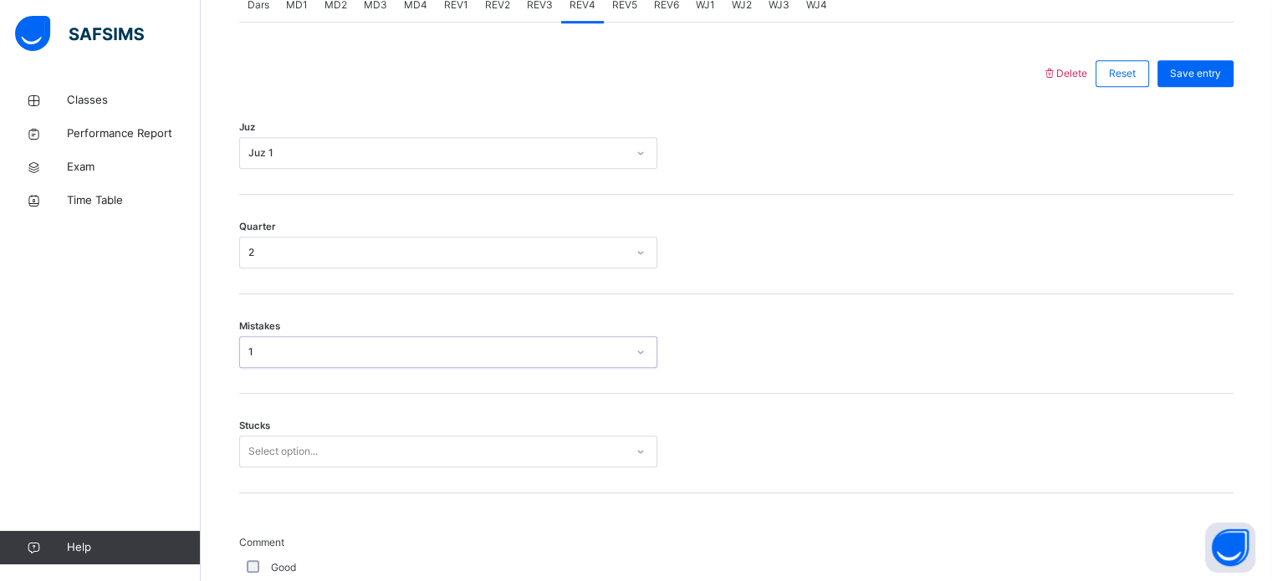
click at [254, 479] on div "Stucks Select option..." at bounding box center [736, 443] width 994 height 99
click at [257, 465] on div "Stucks Select option..." at bounding box center [736, 443] width 994 height 99
click at [273, 436] on div "Select option..." at bounding box center [448, 452] width 418 height 32
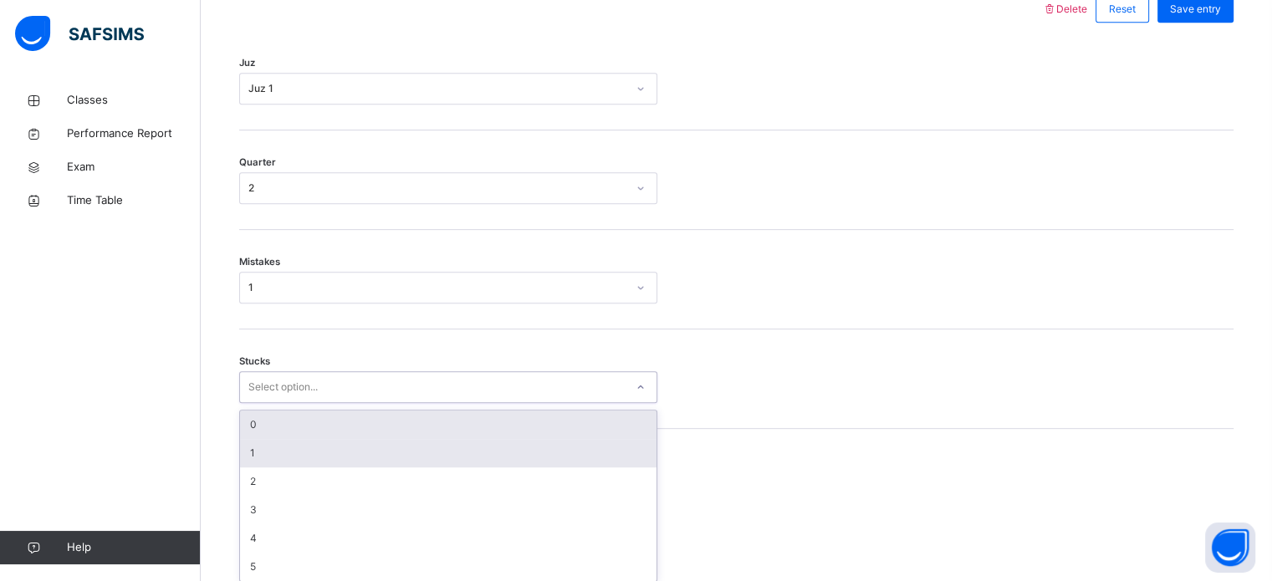
scroll to position [813, 0]
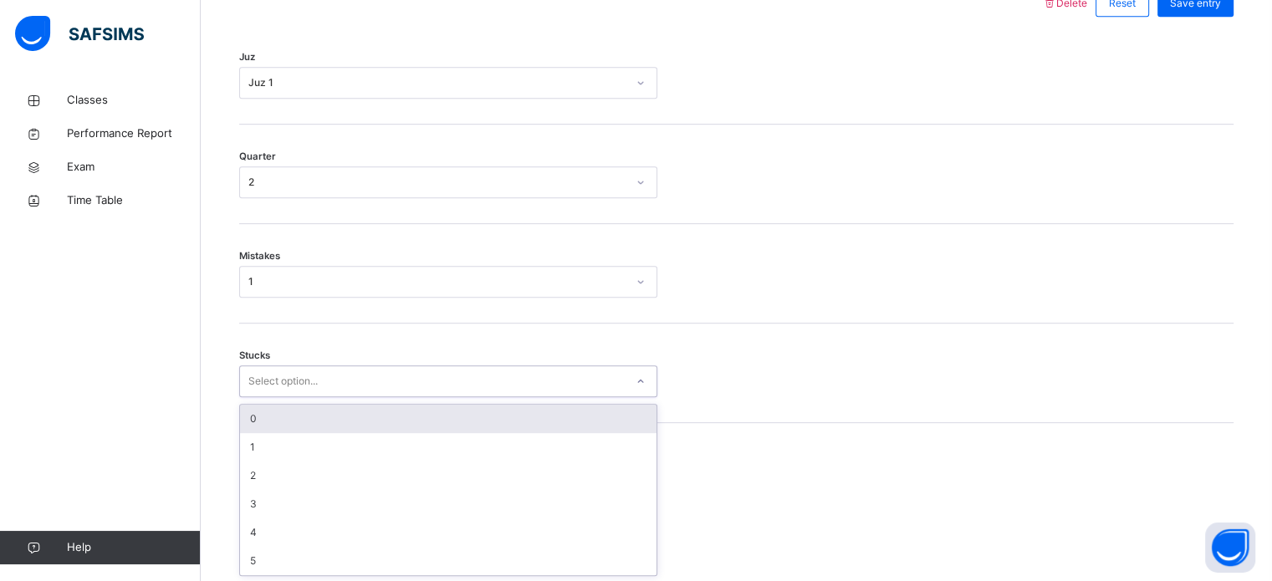
click at [278, 417] on div "0" at bounding box center [448, 419] width 416 height 28
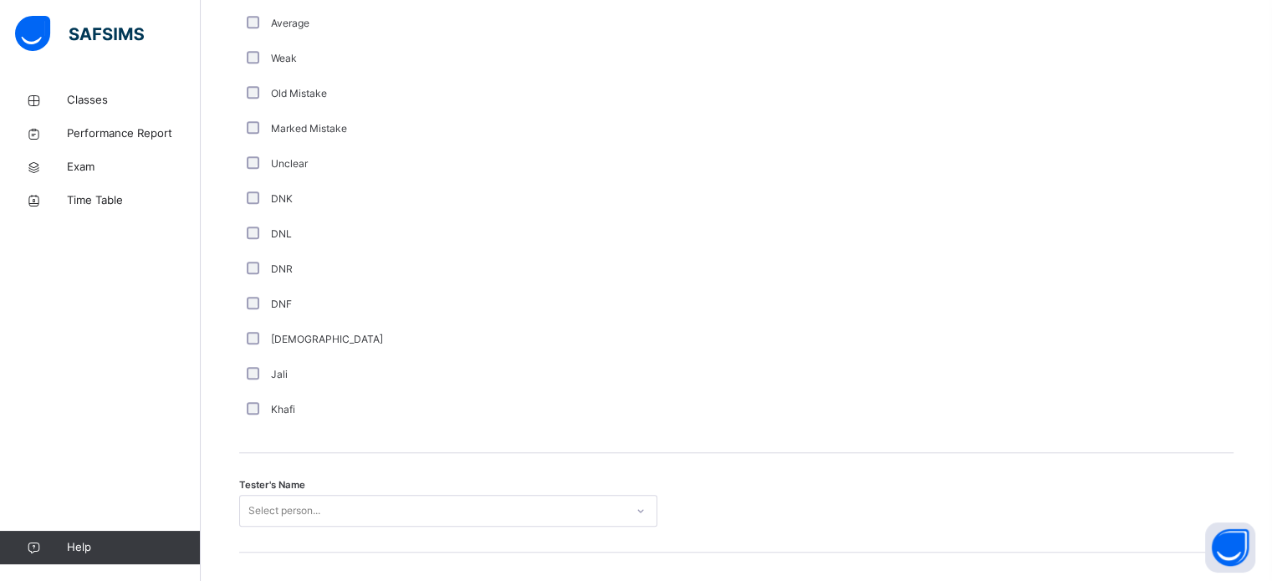
scroll to position [1448, 0]
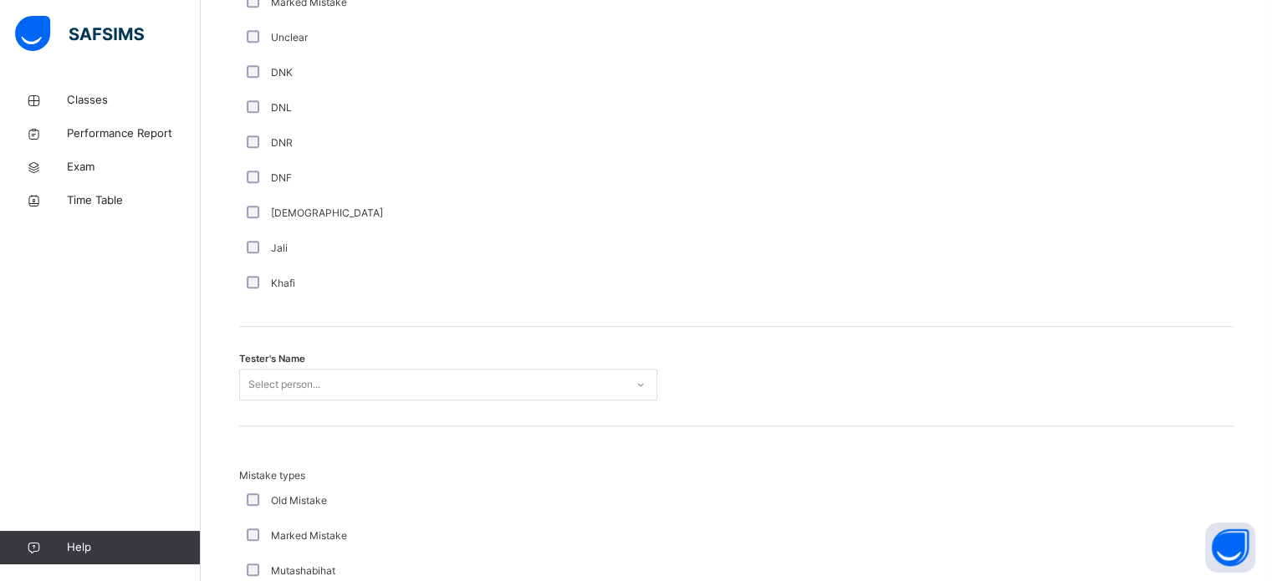
click at [473, 155] on div "DNR" at bounding box center [448, 142] width 418 height 35
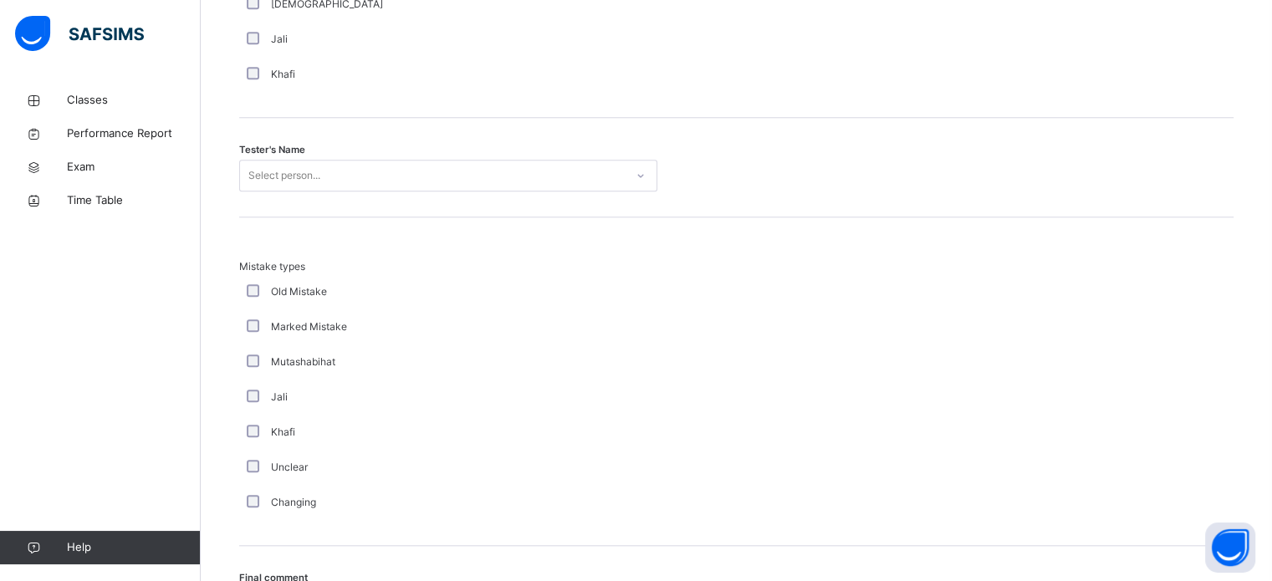
scroll to position [1682, 0]
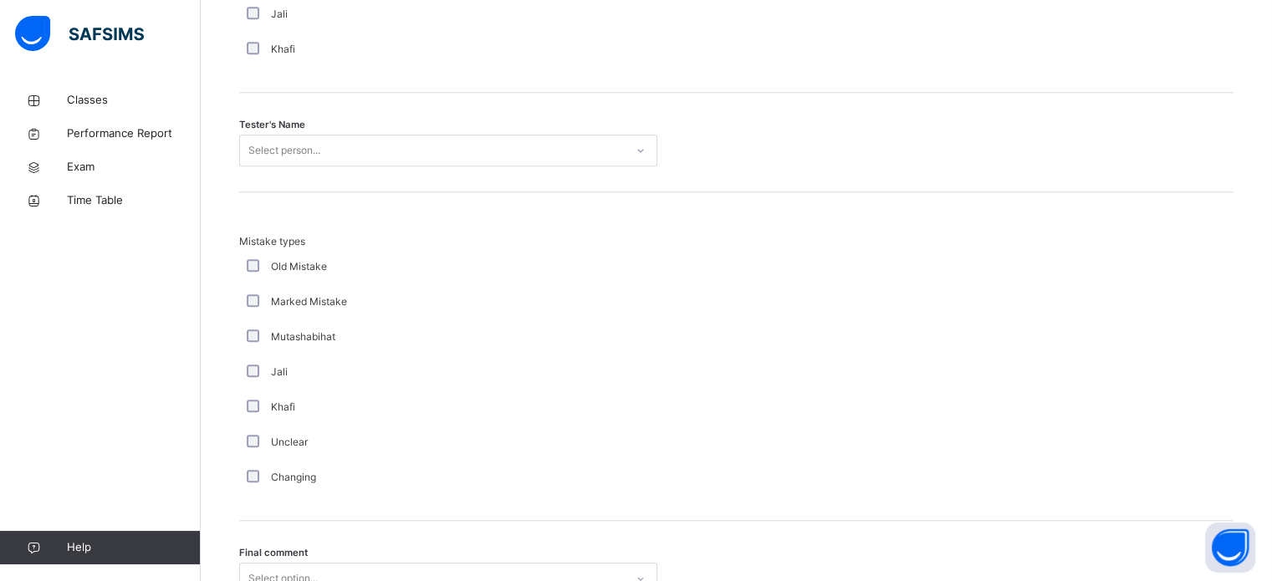
click at [466, 153] on div "Select person..." at bounding box center [432, 151] width 385 height 26
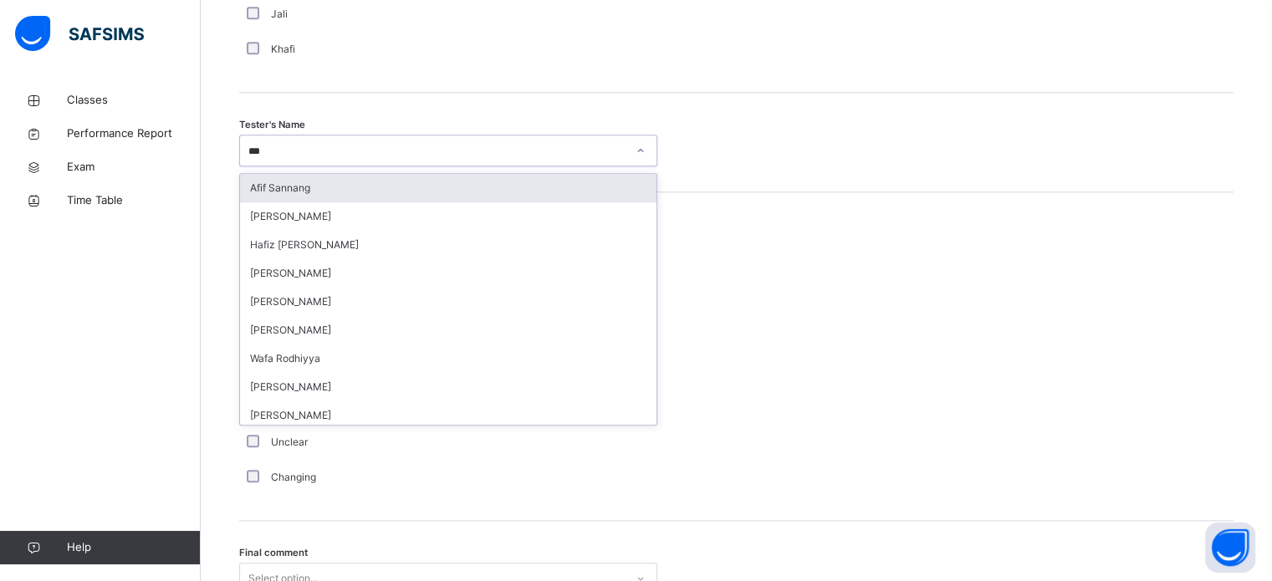
type input "****"
click at [261, 178] on div "Afif Sannang" at bounding box center [448, 188] width 416 height 28
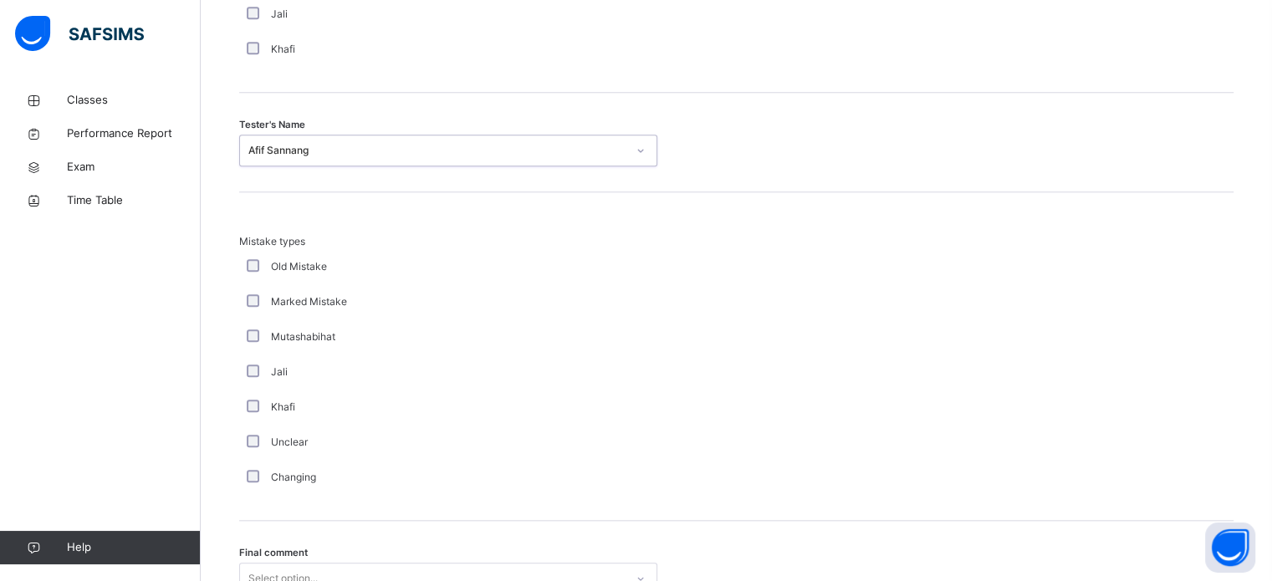
scroll to position [1838, 0]
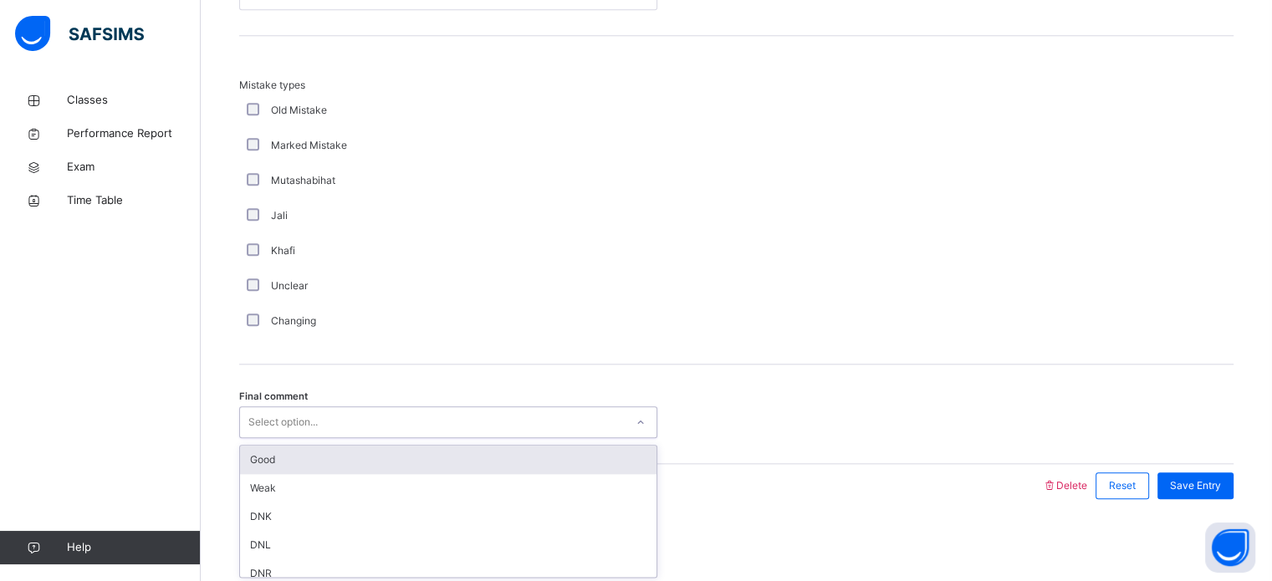
click at [257, 446] on div "Good" at bounding box center [448, 460] width 416 height 28
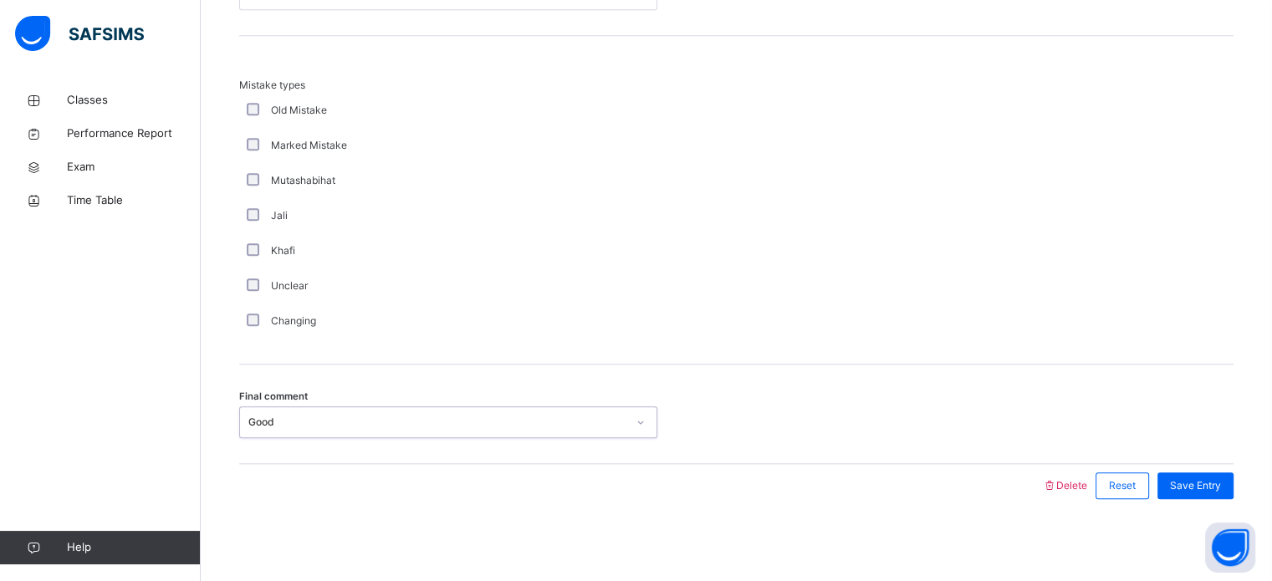
click at [1228, 458] on div "Final comment option Good, selected. 0 results available. Select is focused ,ty…" at bounding box center [736, 413] width 994 height 99
click at [1213, 478] on span "Save Entry" at bounding box center [1195, 485] width 51 height 15
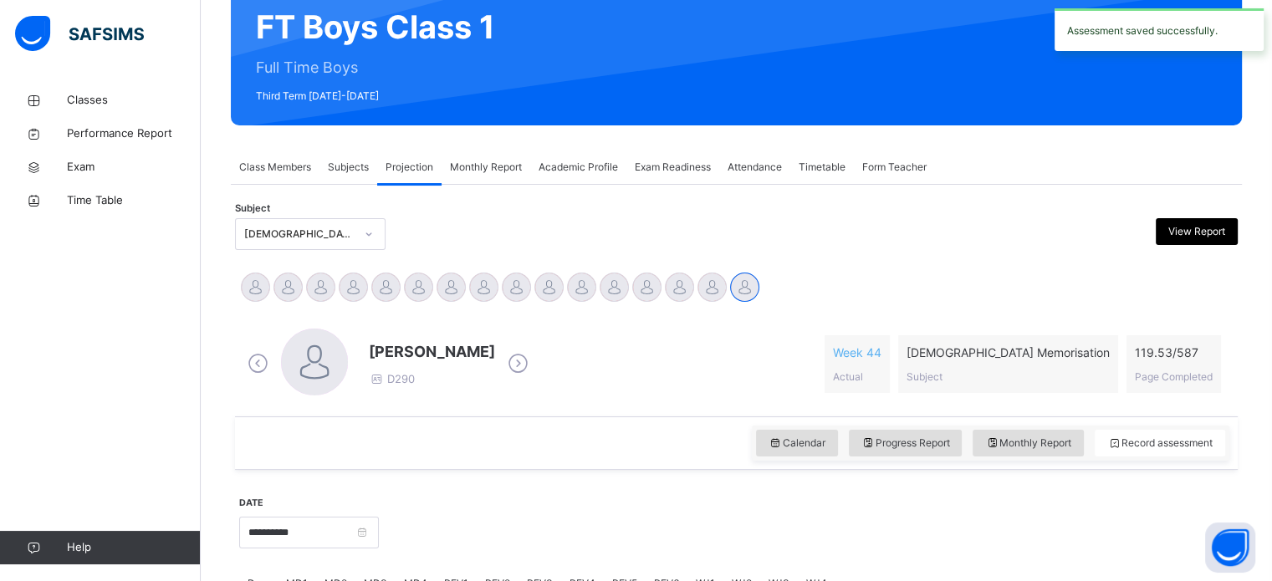
scroll to position [161, 0]
